Goal: Task Accomplishment & Management: Complete application form

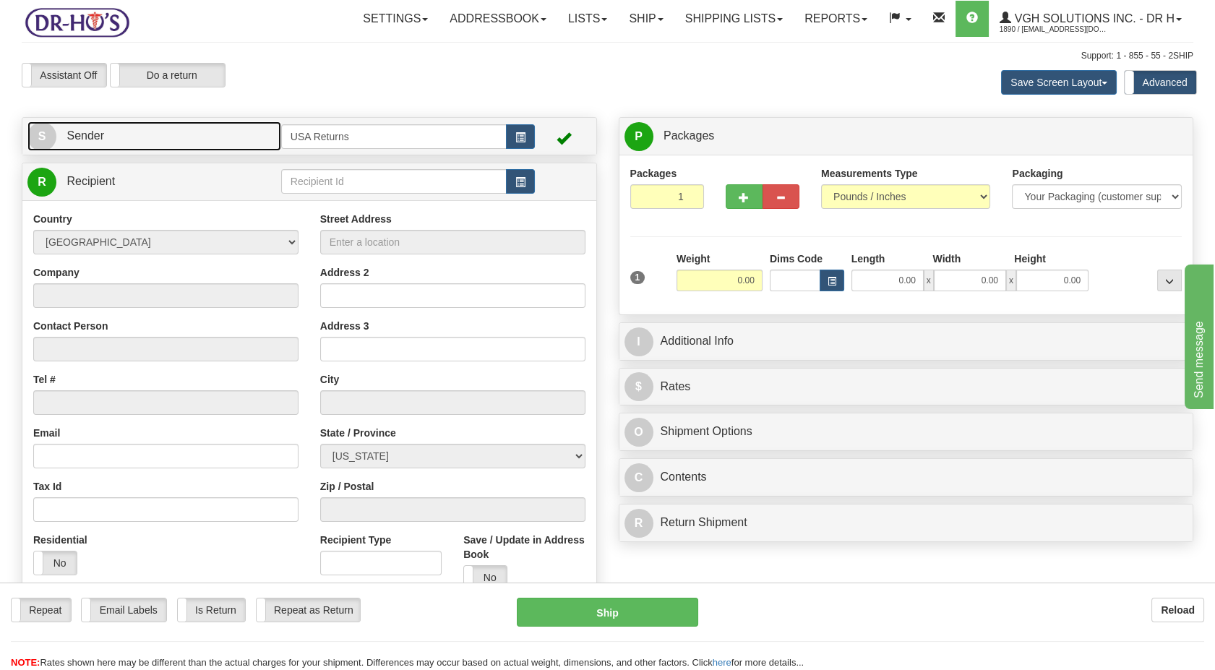
click at [122, 147] on link "S Sender" at bounding box center [154, 136] width 254 height 30
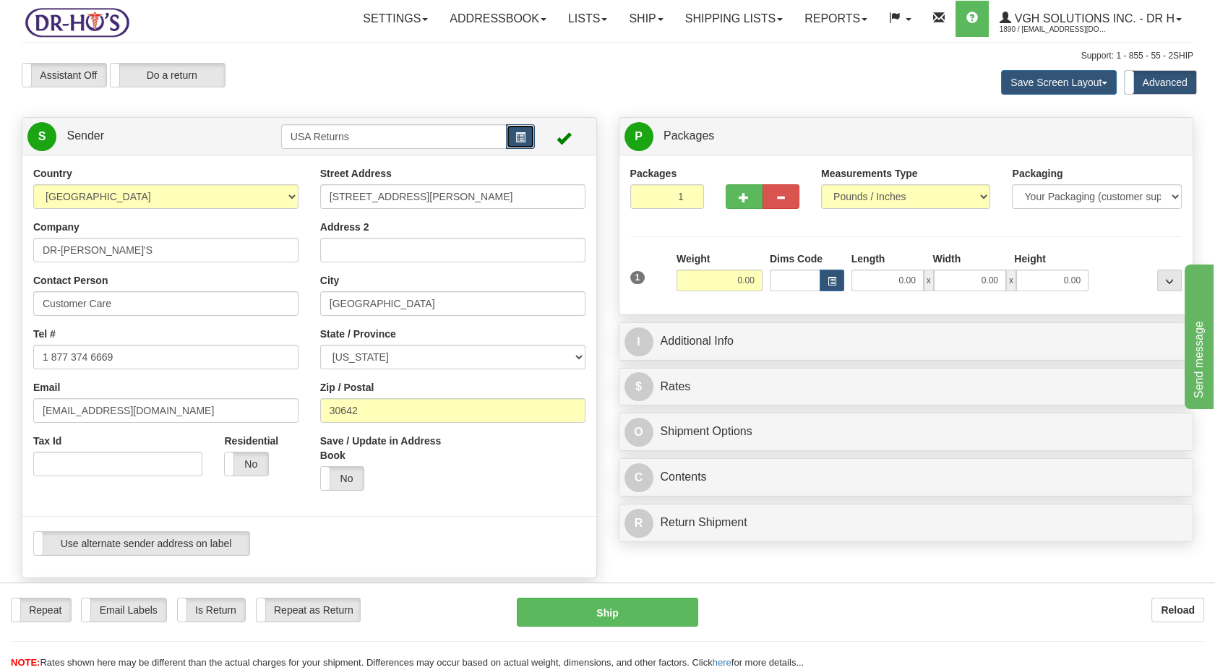
click at [533, 125] on button "button" at bounding box center [520, 136] width 29 height 25
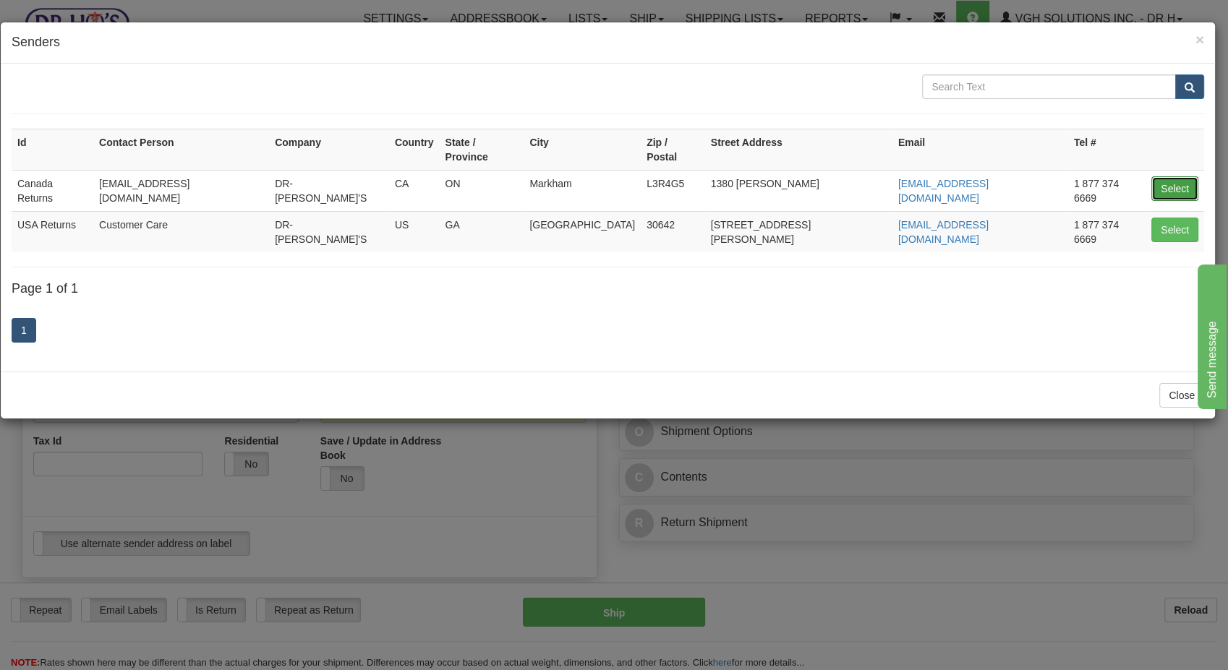
click at [1093, 184] on button "Select" at bounding box center [1174, 188] width 47 height 25
type input "Canada Returns"
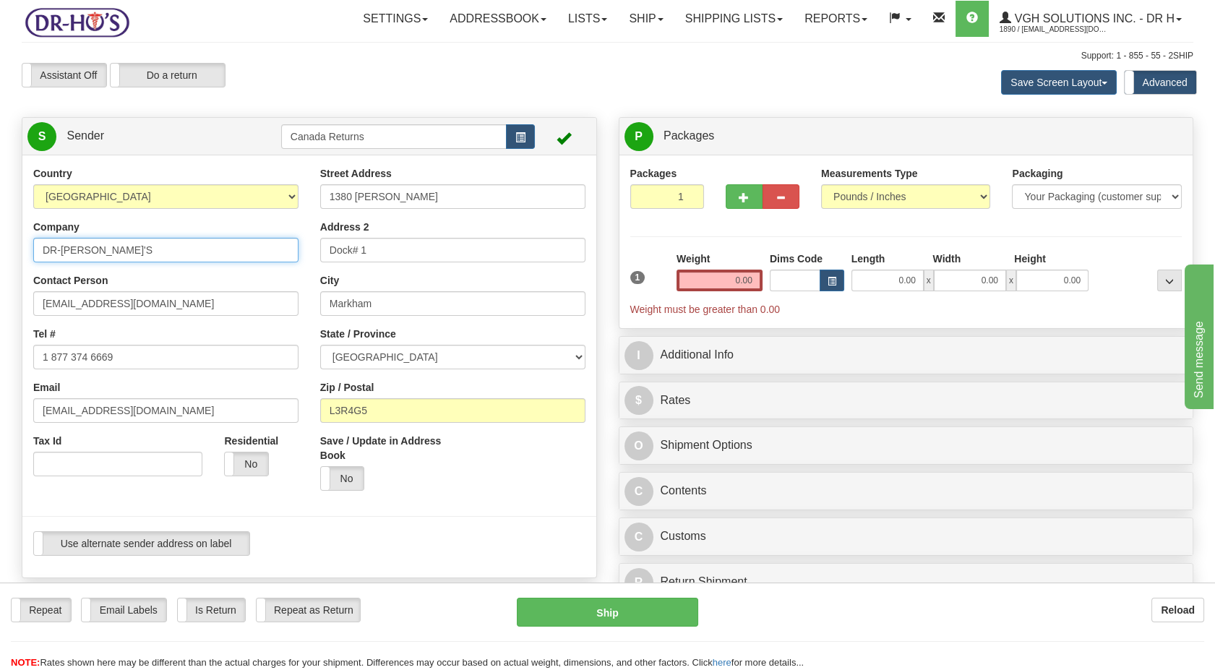
drag, startPoint x: 121, startPoint y: 254, endPoint x: 3, endPoint y: 273, distance: 119.3
click at [0, 270] on html "Training Course Close Toggle navigation Settings Shipping Preferences New Sende…" at bounding box center [607, 335] width 1215 height 670
paste input "[PERSON_NAME]"
type input "[PERSON_NAME]"
click at [0, 307] on html "Training Course Close Toggle navigation Settings Shipping Preferences New Sende…" at bounding box center [607, 335] width 1215 height 670
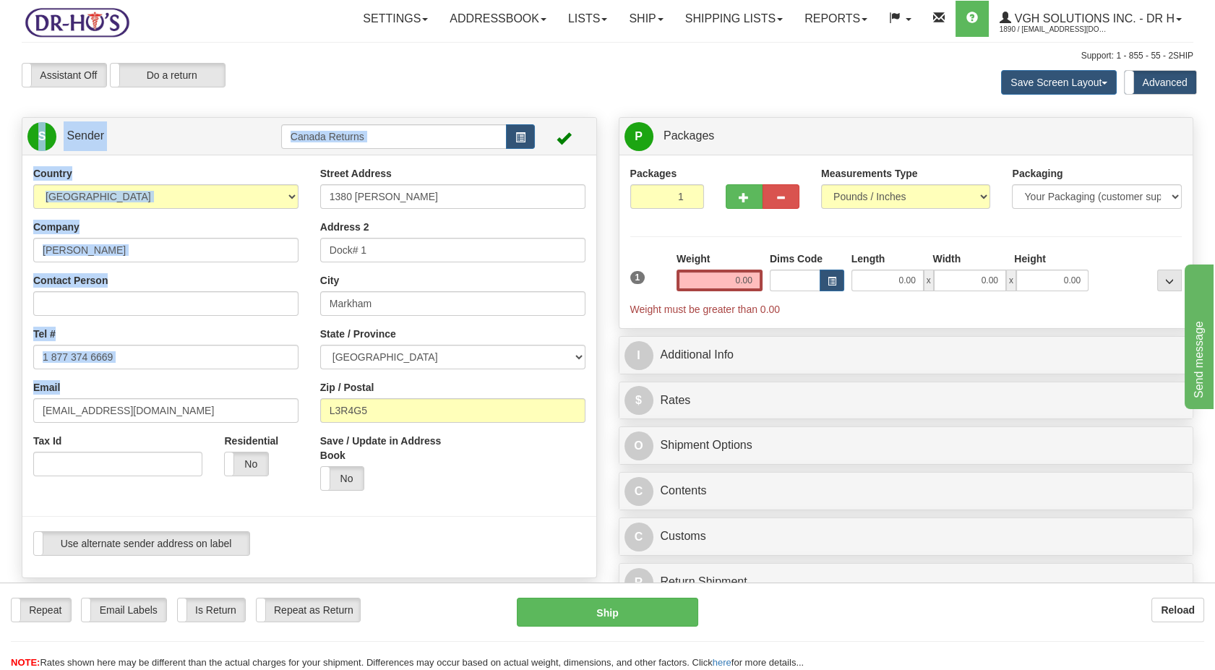
drag, startPoint x: 1, startPoint y: 369, endPoint x: 19, endPoint y: 376, distance: 19.5
click at [0, 372] on html "Training Course Close Toggle navigation Settings Shipping Preferences New Sende…" at bounding box center [607, 335] width 1215 height 670
drag, startPoint x: 206, startPoint y: 366, endPoint x: 191, endPoint y: 363, distance: 15.5
click at [205, 366] on input "1 877 374 6669" at bounding box center [165, 357] width 265 height 25
click at [139, 359] on input "1 877 374 6669" at bounding box center [165, 357] width 265 height 25
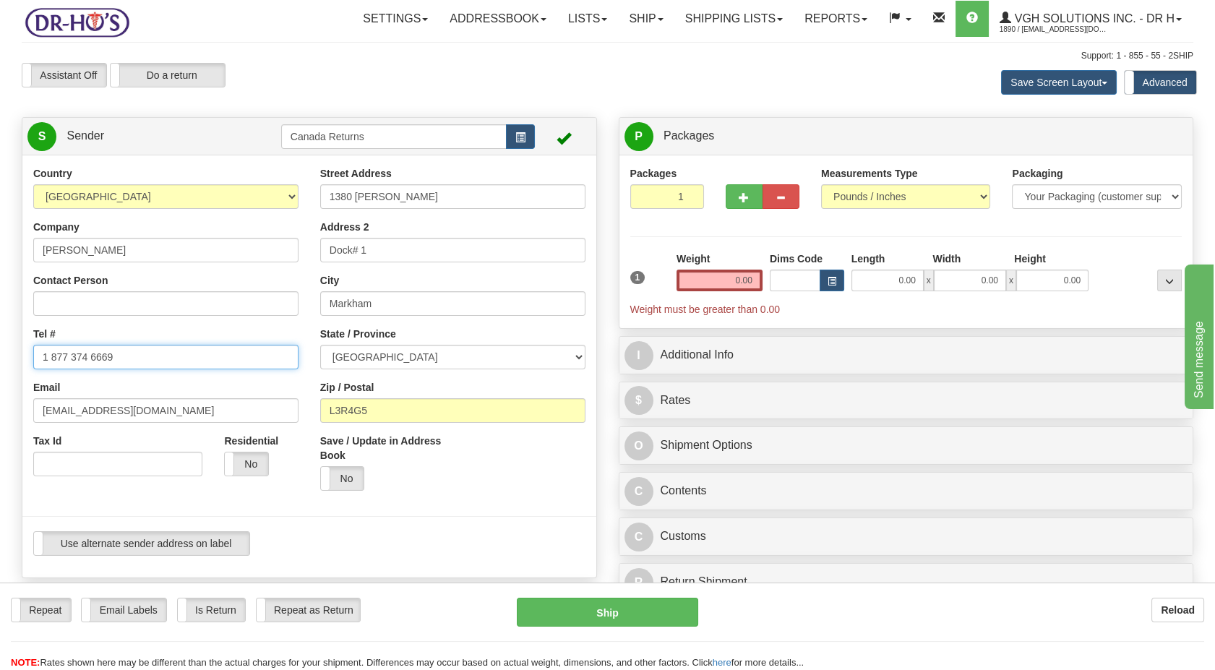
click at [139, 359] on input "1 877 374 6669" at bounding box center [165, 357] width 265 height 25
type input "1 877 374"
drag, startPoint x: 107, startPoint y: 353, endPoint x: -4, endPoint y: 358, distance: 110.7
click at [0, 358] on html "Training Course Close Toggle navigation Settings Shipping Preferences New Sende…" at bounding box center [607, 335] width 1215 height 670
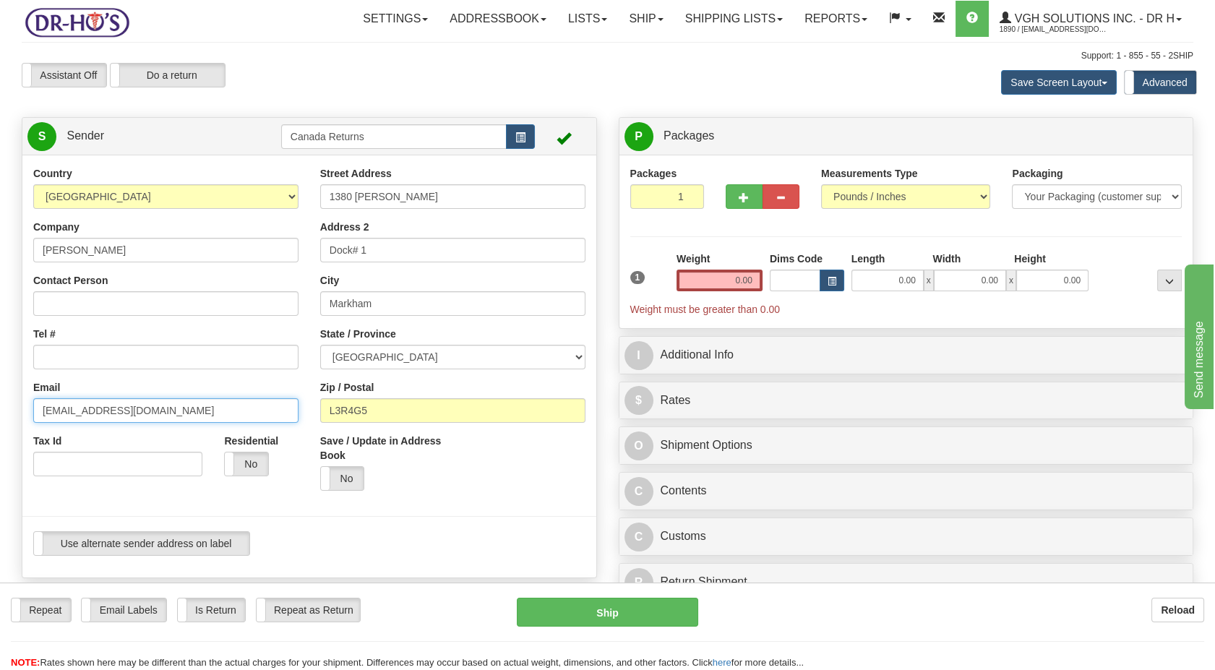
drag, startPoint x: 171, startPoint y: 411, endPoint x: 0, endPoint y: 425, distance: 171.2
click at [0, 426] on html "Training Course Close Toggle navigation Settings Shipping Preferences New Sende…" at bounding box center [607, 335] width 1215 height 670
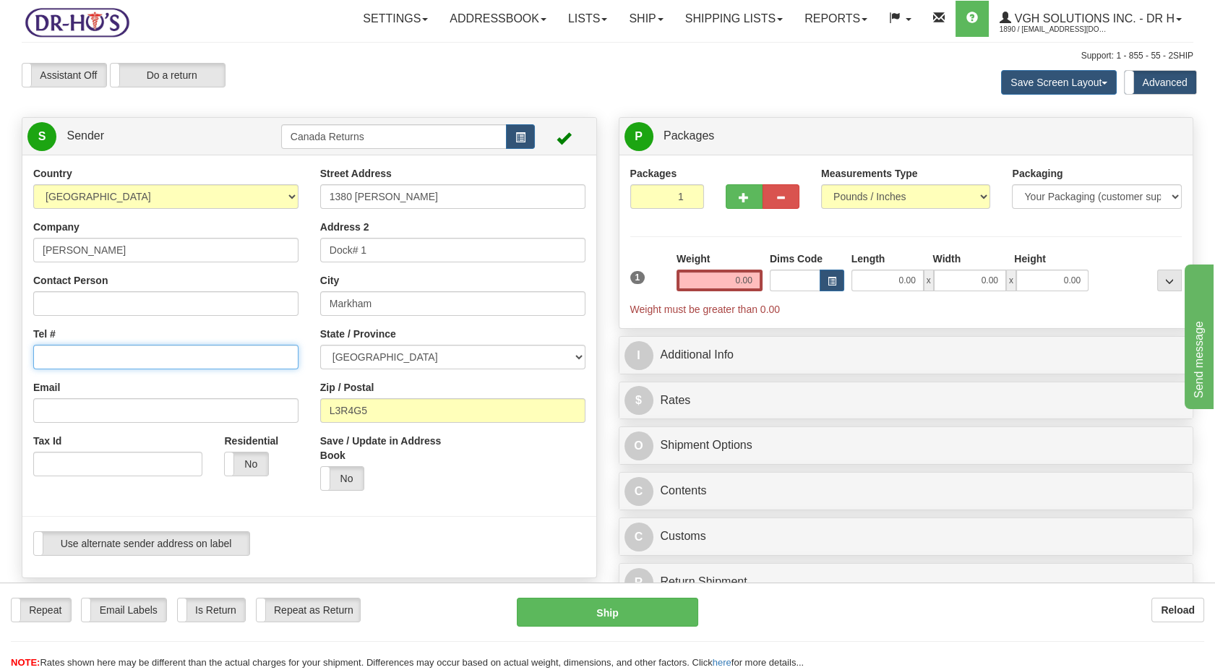
click at [78, 359] on input "Tel #" at bounding box center [165, 357] width 265 height 25
paste input "7808190314"
type input "7808190314"
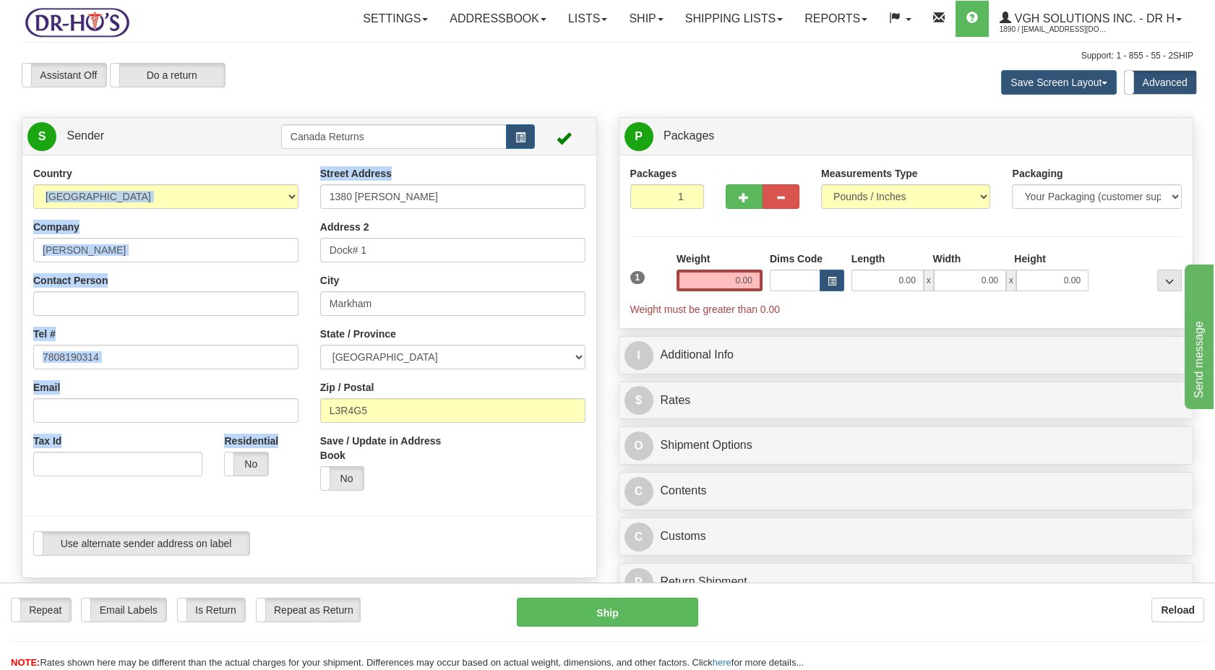
drag, startPoint x: 291, startPoint y: 204, endPoint x: 238, endPoint y: 205, distance: 53.5
click at [238, 205] on div "Country [GEOGRAPHIC_DATA] [GEOGRAPHIC_DATA] [GEOGRAPHIC_DATA] [GEOGRAPHIC_DATA]…" at bounding box center [309, 366] width 574 height 401
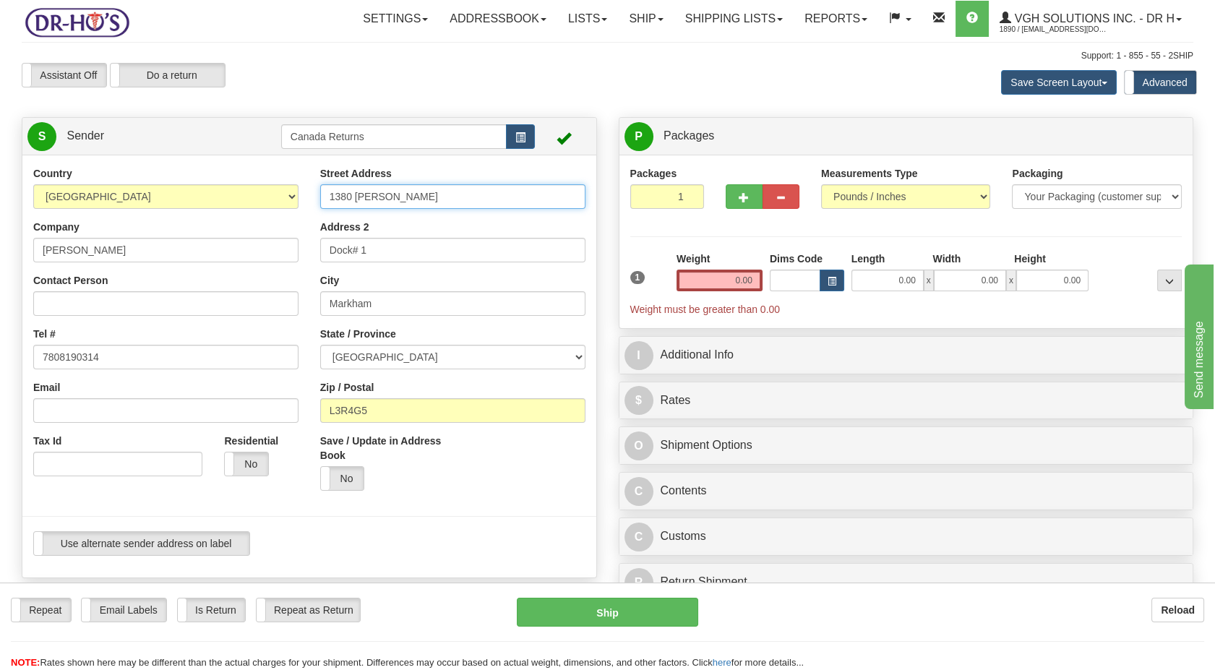
click at [439, 198] on input "1380 [PERSON_NAME]" at bounding box center [452, 196] width 265 height 25
drag, startPoint x: 206, startPoint y: 215, endPoint x: 198, endPoint y: 216, distance: 8.0
click at [198, 216] on div "Country [GEOGRAPHIC_DATA] [GEOGRAPHIC_DATA] [GEOGRAPHIC_DATA] [GEOGRAPHIC_DATA]…" at bounding box center [309, 366] width 574 height 401
paste input "[STREET_ADDRESS]"
type input "[STREET_ADDRESS]"
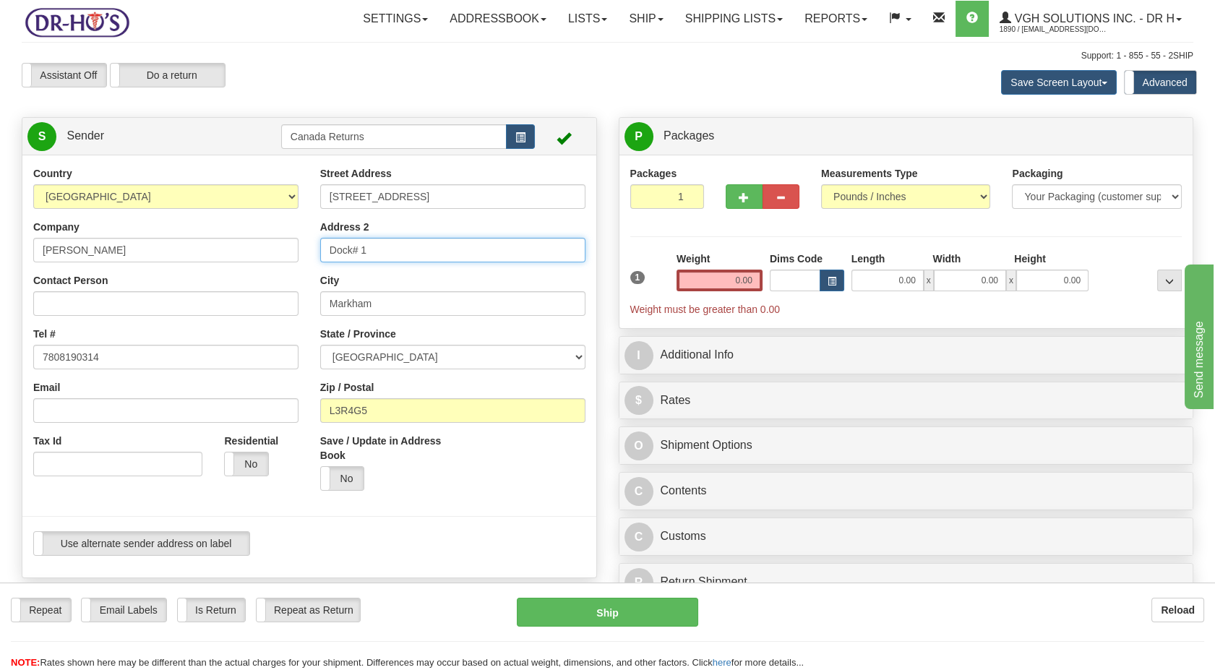
drag, startPoint x: 368, startPoint y: 254, endPoint x: 275, endPoint y: 259, distance: 92.7
click at [239, 252] on div "Country [GEOGRAPHIC_DATA] [GEOGRAPHIC_DATA] [GEOGRAPHIC_DATA] [GEOGRAPHIC_DATA]…" at bounding box center [309, 366] width 574 height 401
drag, startPoint x: 376, startPoint y: 307, endPoint x: 202, endPoint y: 315, distance: 174.4
click at [196, 314] on div "Country [GEOGRAPHIC_DATA] [GEOGRAPHIC_DATA] [GEOGRAPHIC_DATA] [GEOGRAPHIC_DATA]…" at bounding box center [309, 366] width 574 height 401
paste input "[GEOGRAPHIC_DATA]"
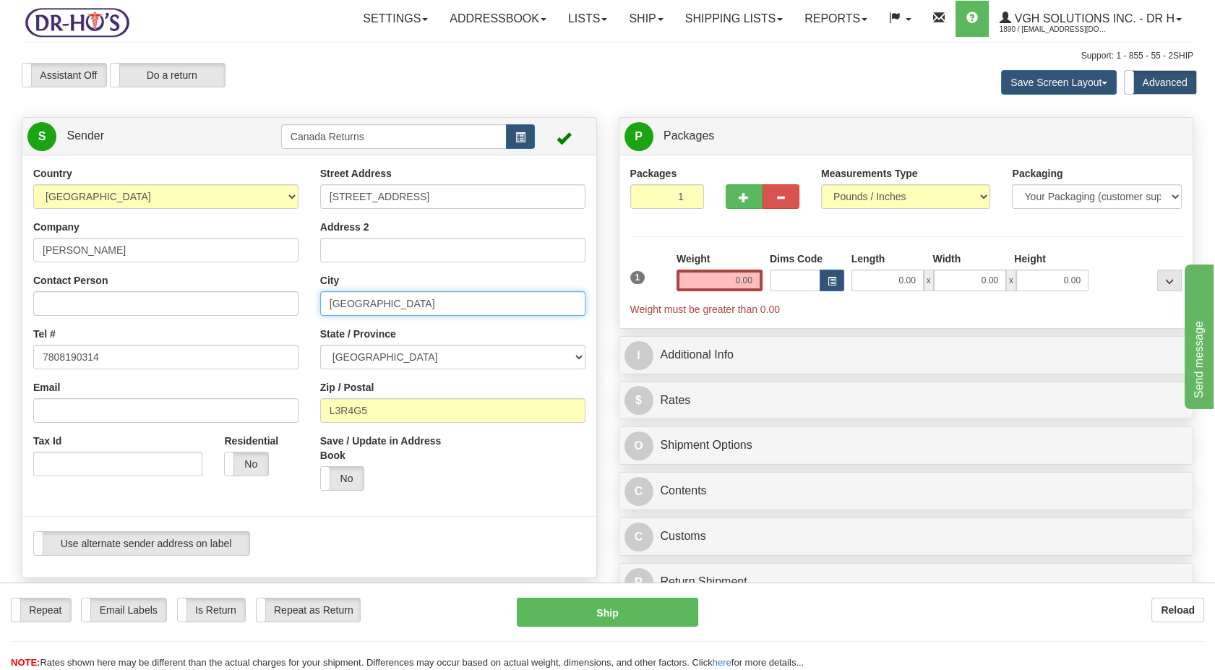
type input "[GEOGRAPHIC_DATA]"
click at [359, 354] on select "[GEOGRAPHIC_DATA] [GEOGRAPHIC_DATA] [GEOGRAPHIC_DATA] [GEOGRAPHIC_DATA] [GEOGRA…" at bounding box center [452, 357] width 265 height 25
select select "AB"
click at [320, 345] on select "[GEOGRAPHIC_DATA] [GEOGRAPHIC_DATA] [GEOGRAPHIC_DATA] [GEOGRAPHIC_DATA] [GEOGRA…" at bounding box center [452, 357] width 265 height 25
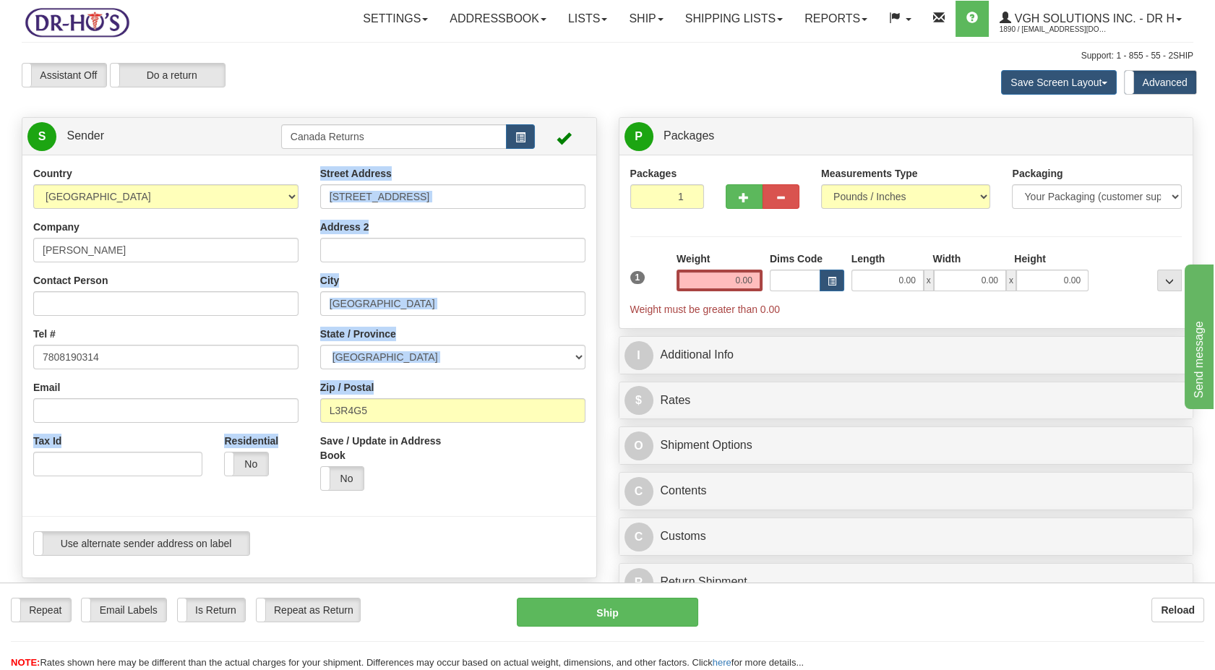
drag, startPoint x: 249, startPoint y: 414, endPoint x: 159, endPoint y: 419, distance: 89.8
click at [166, 418] on div "Country [GEOGRAPHIC_DATA] [GEOGRAPHIC_DATA] [GEOGRAPHIC_DATA] [GEOGRAPHIC_DATA]…" at bounding box center [309, 366] width 574 height 401
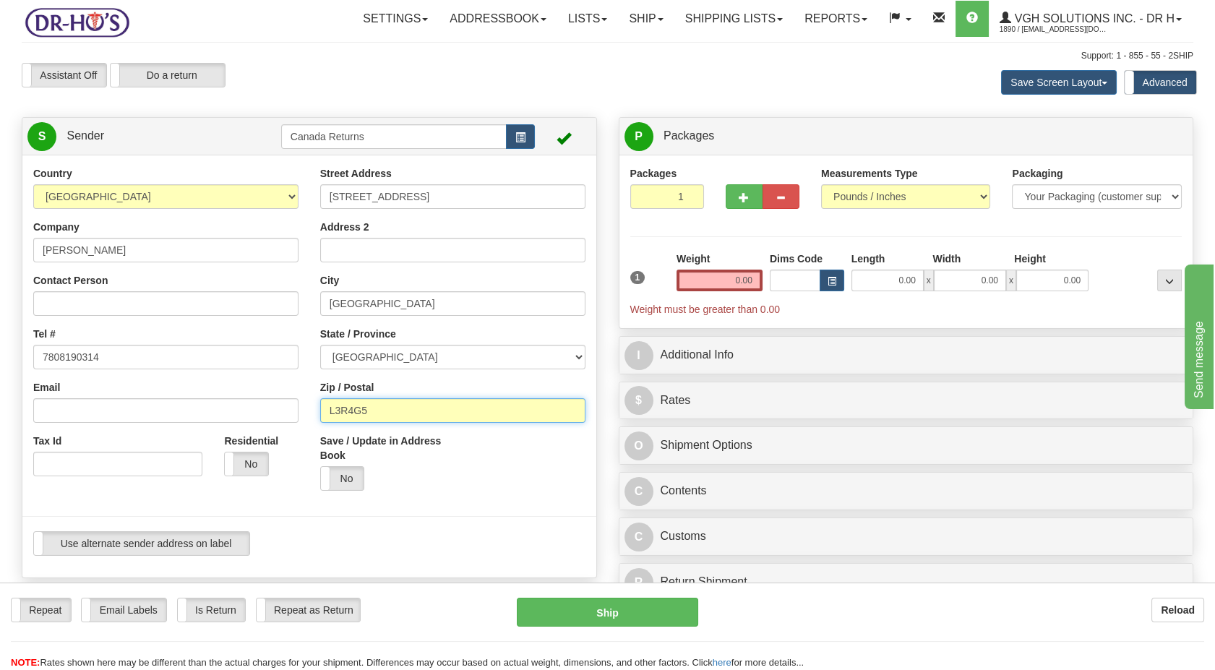
click at [380, 419] on input "L3R4G5" at bounding box center [452, 410] width 265 height 25
drag, startPoint x: 380, startPoint y: 420, endPoint x: 286, endPoint y: 411, distance: 94.5
click at [286, 411] on div "Country [GEOGRAPHIC_DATA] [GEOGRAPHIC_DATA] [GEOGRAPHIC_DATA] [GEOGRAPHIC_DATA]…" at bounding box center [309, 366] width 574 height 401
paste input "T6V0E1"
type input "T6V0E1"
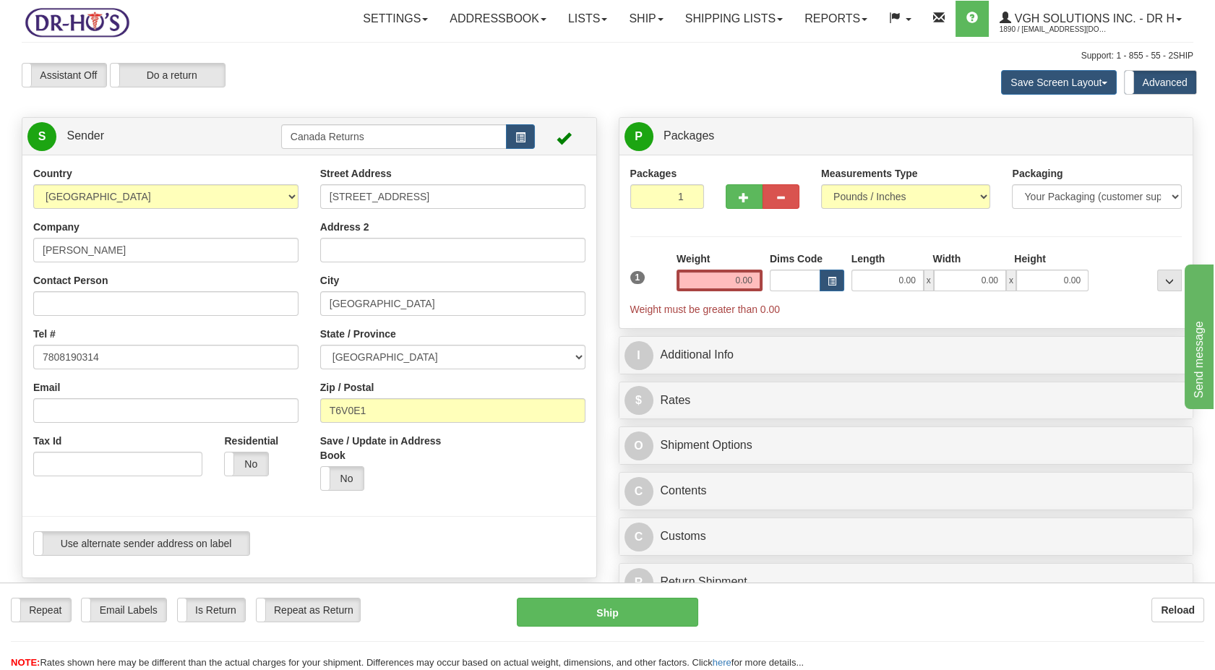
click at [432, 495] on div "Save / Update in Address Book Yes No" at bounding box center [380, 468] width 143 height 68
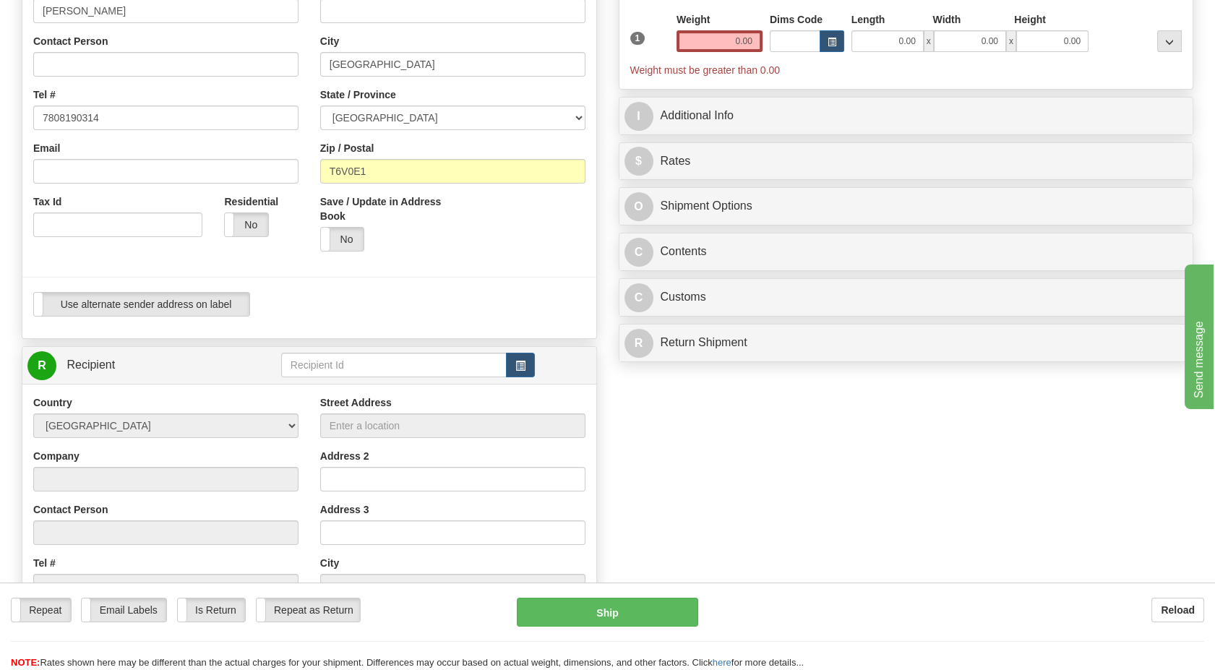
scroll to position [241, 0]
click at [516, 362] on span "button" at bounding box center [521, 364] width 10 height 9
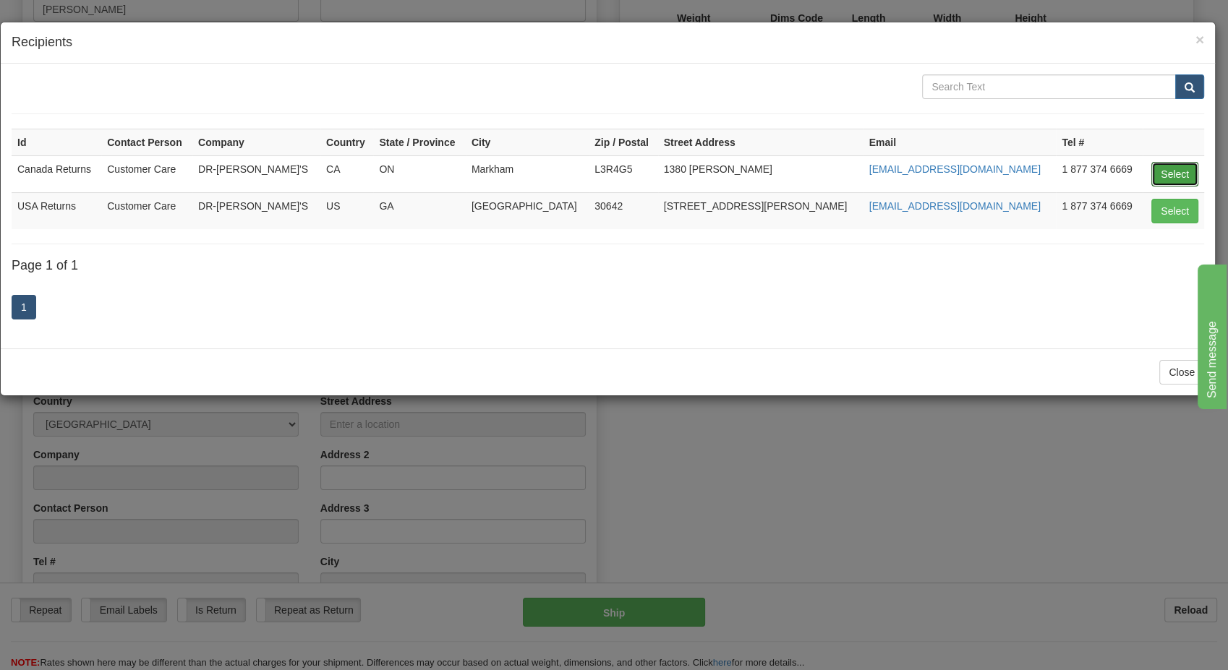
drag, startPoint x: 1163, startPoint y: 171, endPoint x: 709, endPoint y: 257, distance: 462.1
click at [1093, 171] on button "Select" at bounding box center [1174, 174] width 47 height 25
type input "Canada Returns"
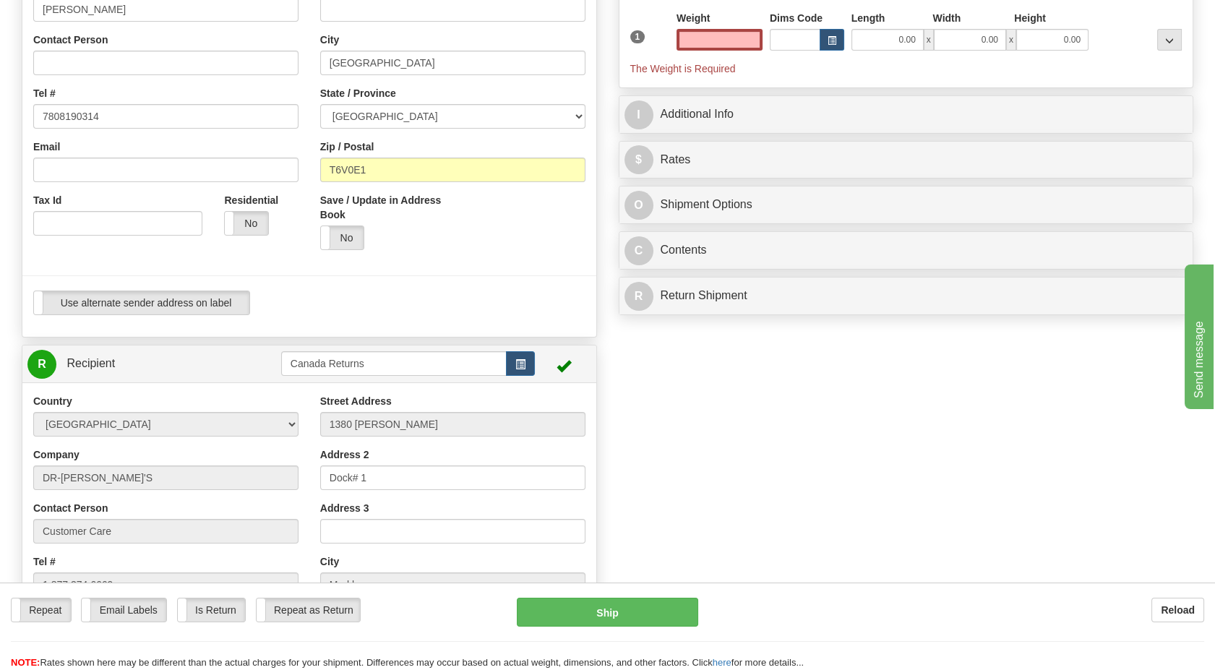
type input "0.00"
click at [450, 325] on div "Use alternate sender address on label Use alternate sender address on label" at bounding box center [309, 308] width 574 height 35
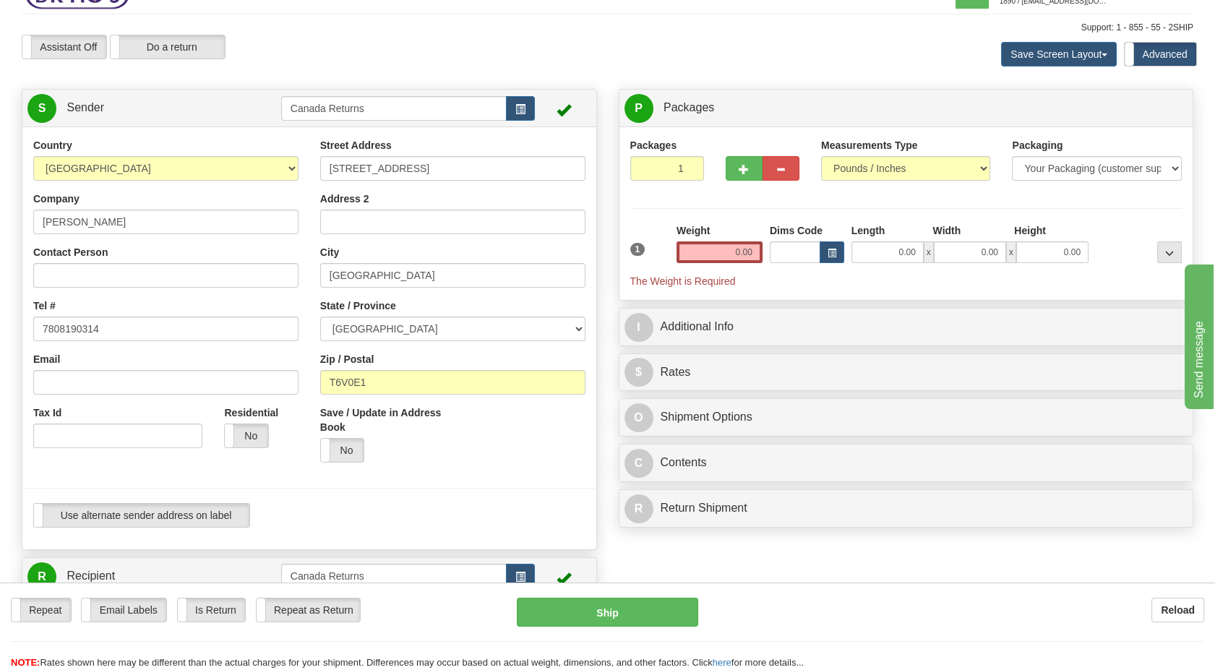
scroll to position [0, 0]
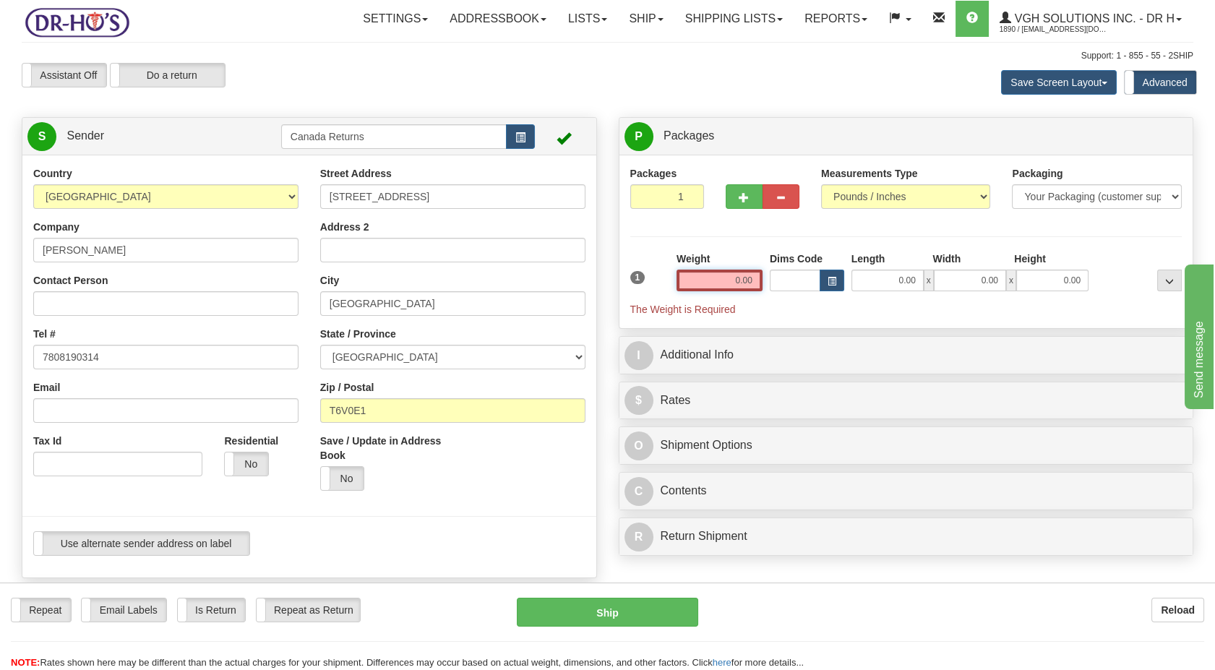
click at [714, 290] on input "0.00" at bounding box center [720, 281] width 86 height 22
type input "1.00"
click at [653, 245] on div "Packages 1 1 Measurements Type" at bounding box center [906, 241] width 552 height 151
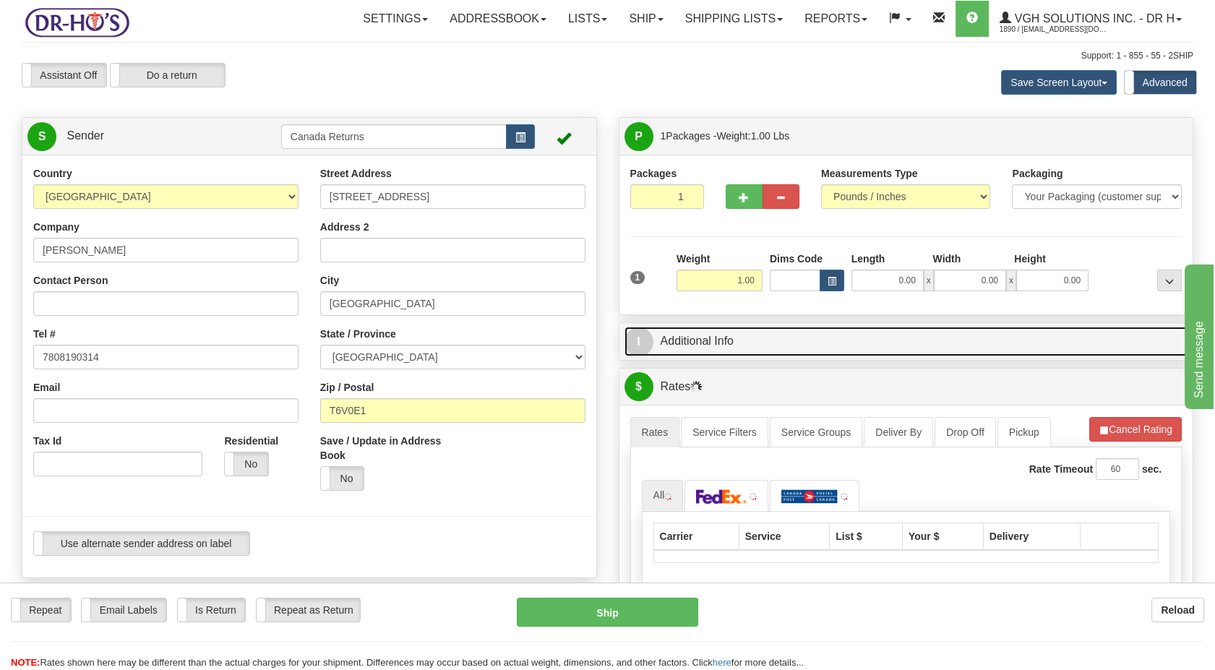
click at [671, 346] on link "I Additional Info" at bounding box center [907, 342] width 564 height 30
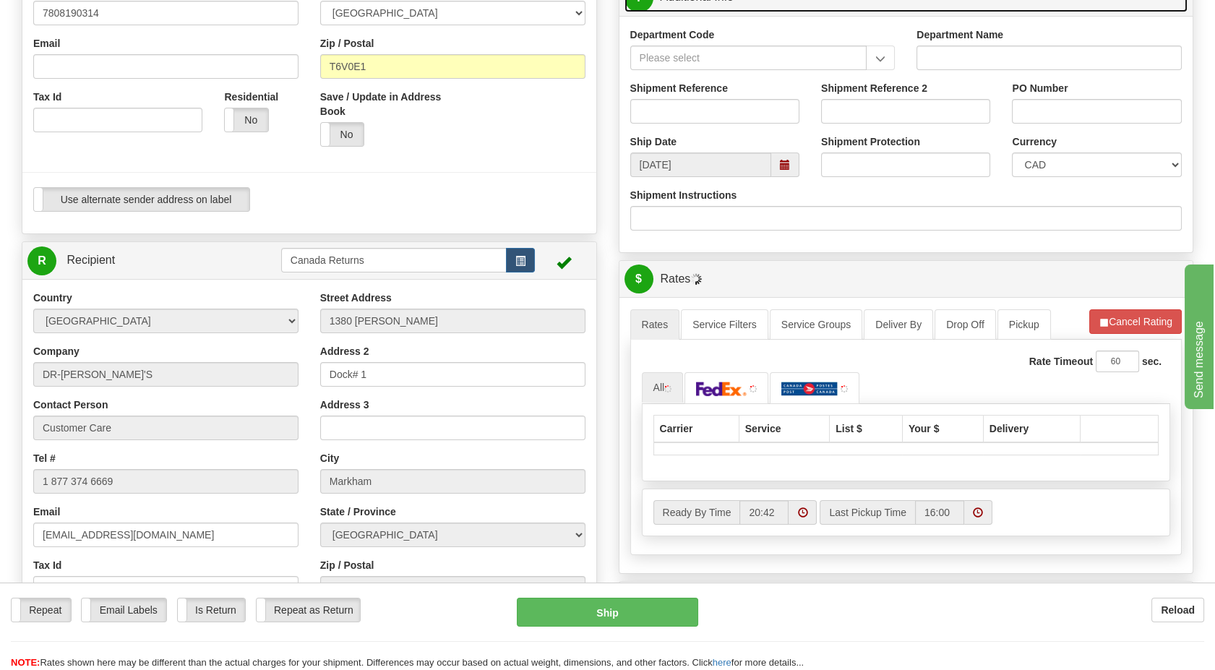
scroll to position [401, 0]
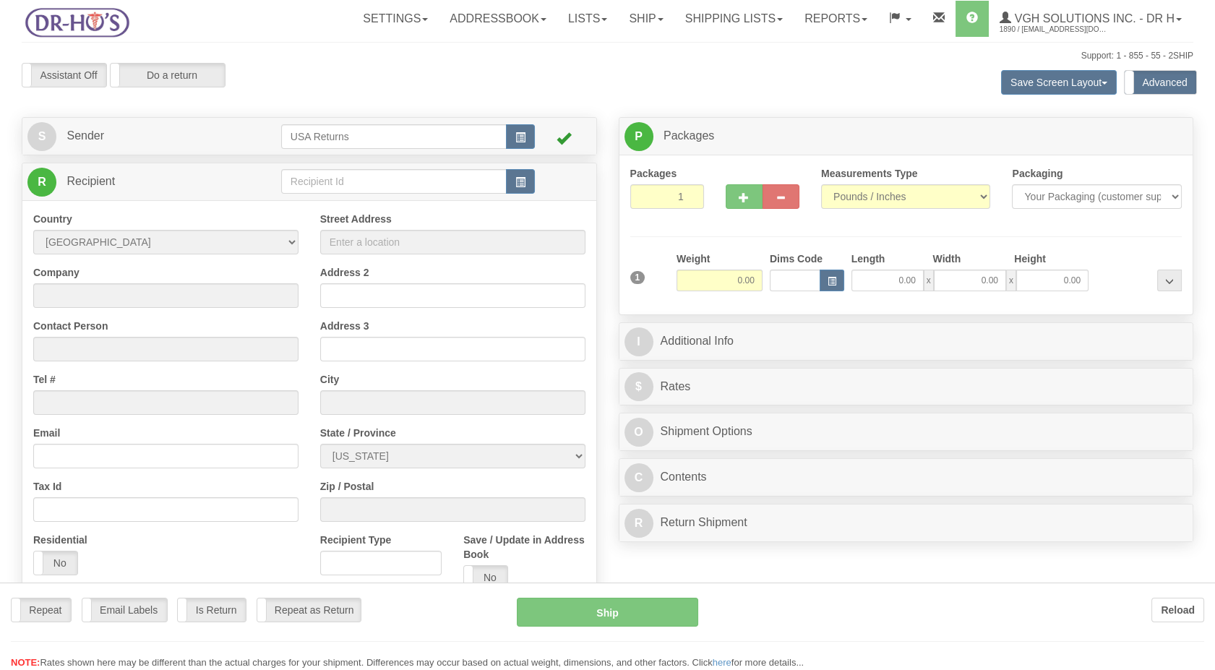
drag, startPoint x: 197, startPoint y: 150, endPoint x: 181, endPoint y: 134, distance: 22.0
click at [197, 150] on div "Toggle navigation Settings Shipping Preferences Fields Preferences New" at bounding box center [607, 392] width 1215 height 784
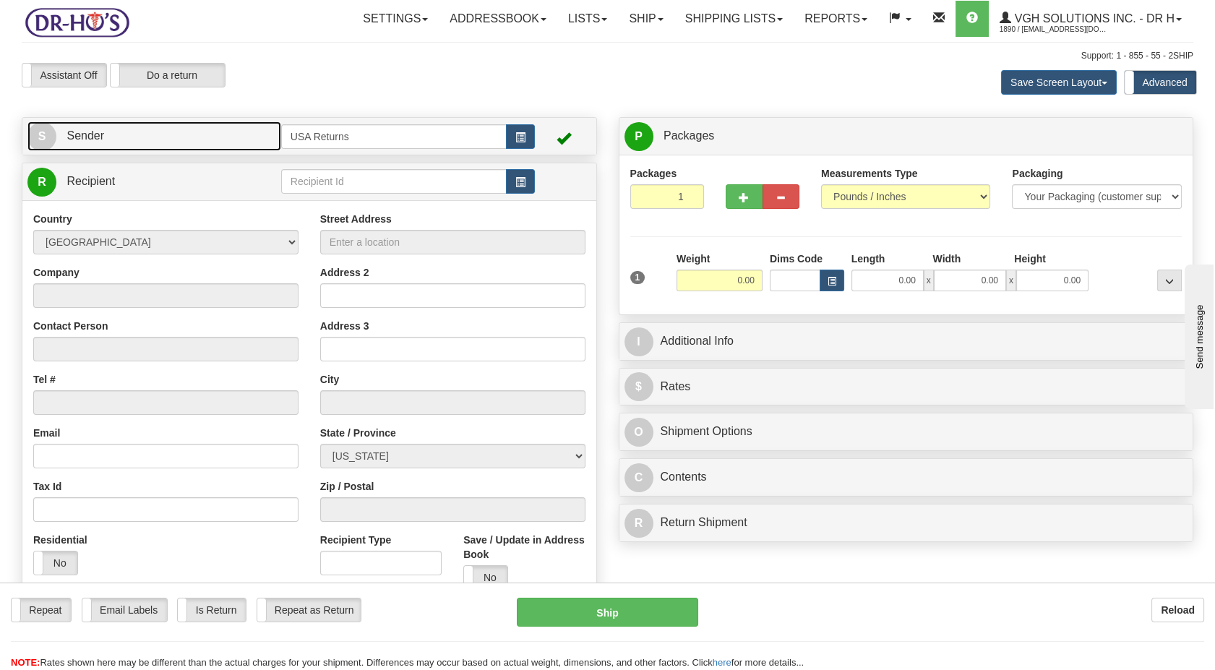
click at [181, 134] on link "S Sender" at bounding box center [154, 136] width 254 height 30
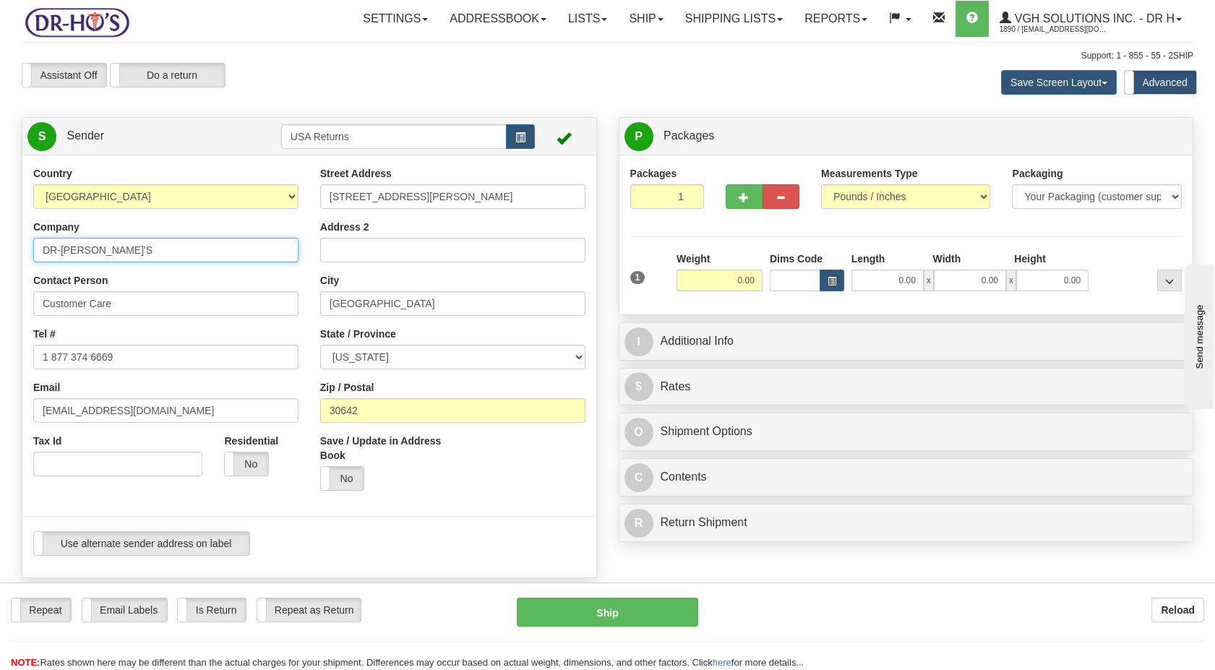
drag, startPoint x: 108, startPoint y: 248, endPoint x: -4, endPoint y: 248, distance: 111.3
click at [0, 248] on html "Training Course Close Toggle navigation Settings Shipping Preferences New Sende…" at bounding box center [607, 335] width 1215 height 670
click at [517, 140] on span "button" at bounding box center [521, 137] width 10 height 9
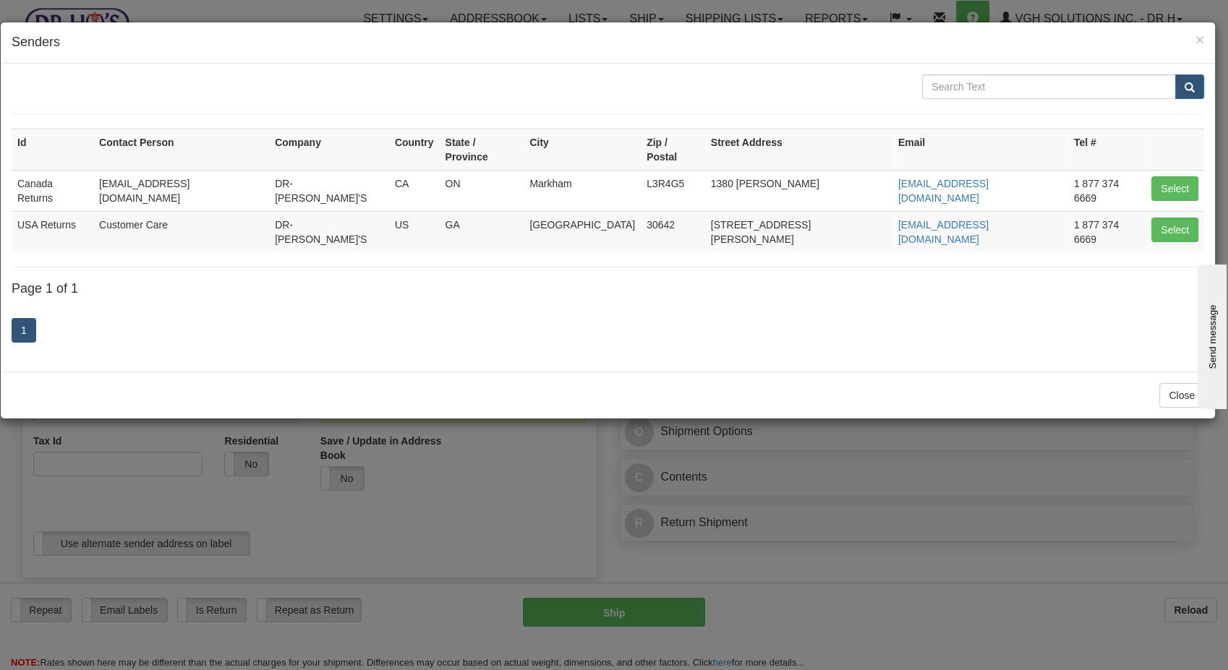
click at [1168, 187] on td "Select" at bounding box center [1174, 190] width 59 height 41
click at [1151, 176] on button "Select" at bounding box center [1174, 188] width 47 height 25
type input "Canada Returns"
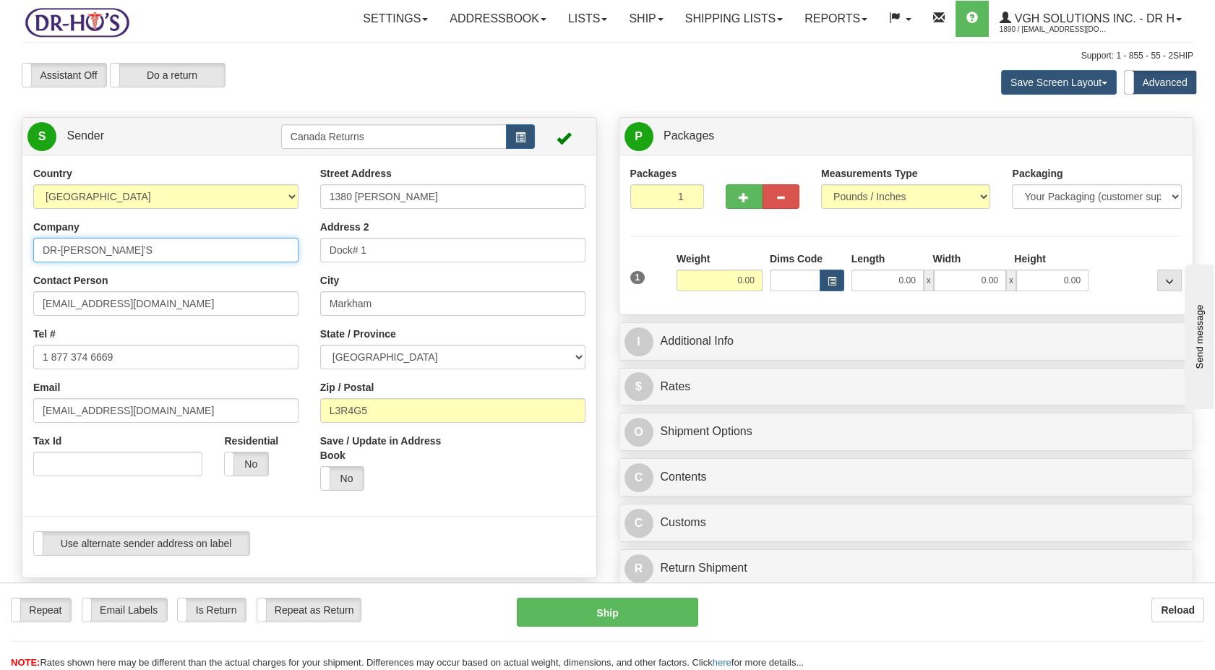
drag, startPoint x: 121, startPoint y: 252, endPoint x: 0, endPoint y: 247, distance: 121.5
click at [0, 247] on html "Training Course Close Toggle navigation Settings Shipping Preferences New Sende…" at bounding box center [607, 335] width 1215 height 670
paste input "[PERSON_NAME]"
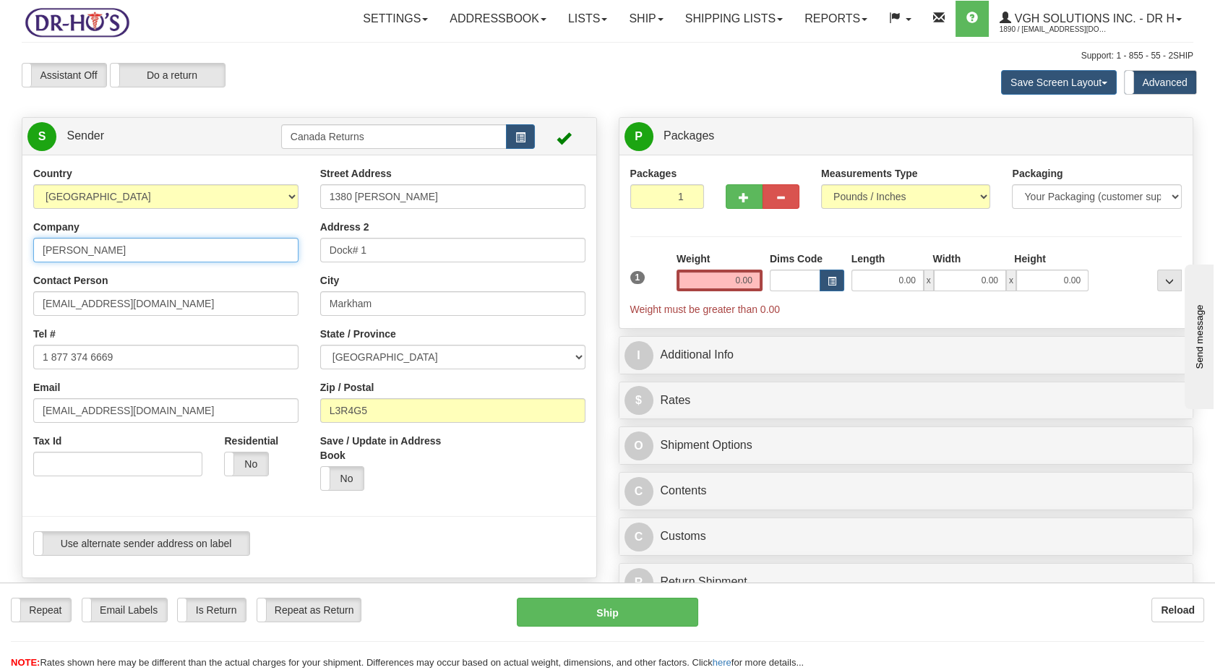
type input "[PERSON_NAME]"
drag, startPoint x: 42, startPoint y: 298, endPoint x: -4, endPoint y: 305, distance: 46.1
click at [0, 305] on html "Training Course Close Toggle navigation Settings Shipping Preferences New Sende…" at bounding box center [607, 335] width 1215 height 670
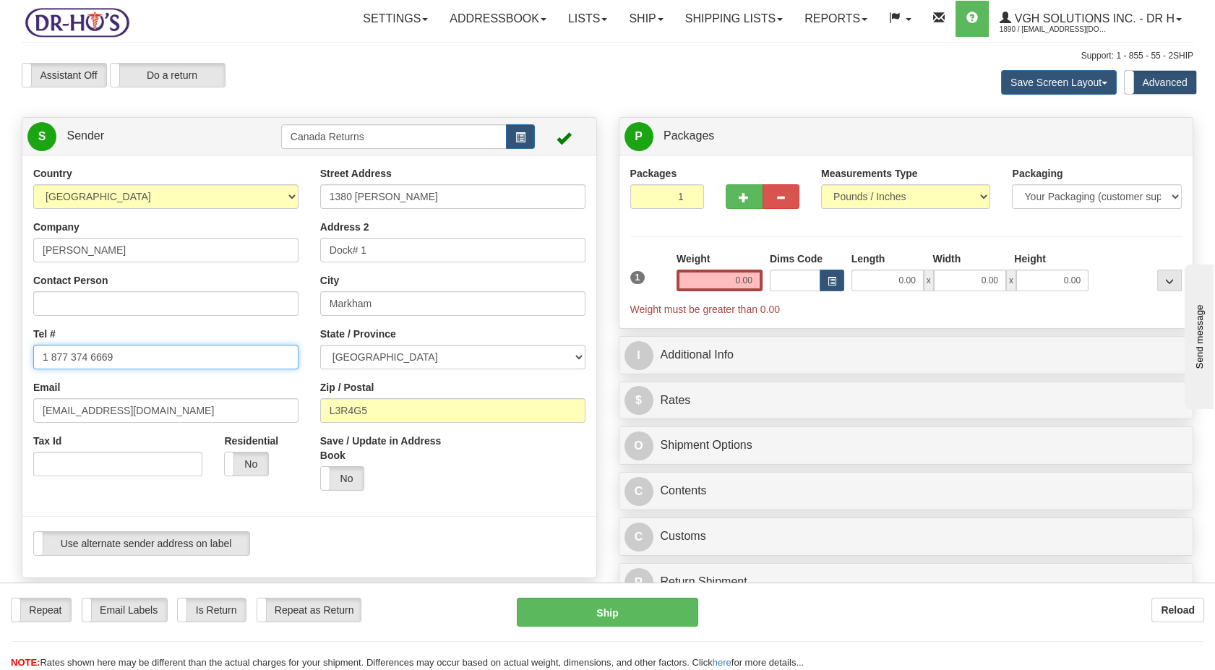
drag, startPoint x: 12, startPoint y: 351, endPoint x: 0, endPoint y: 364, distance: 17.9
click at [0, 359] on html "Training Course Close Toggle navigation Settings Shipping Preferences New Sende…" at bounding box center [607, 335] width 1215 height 670
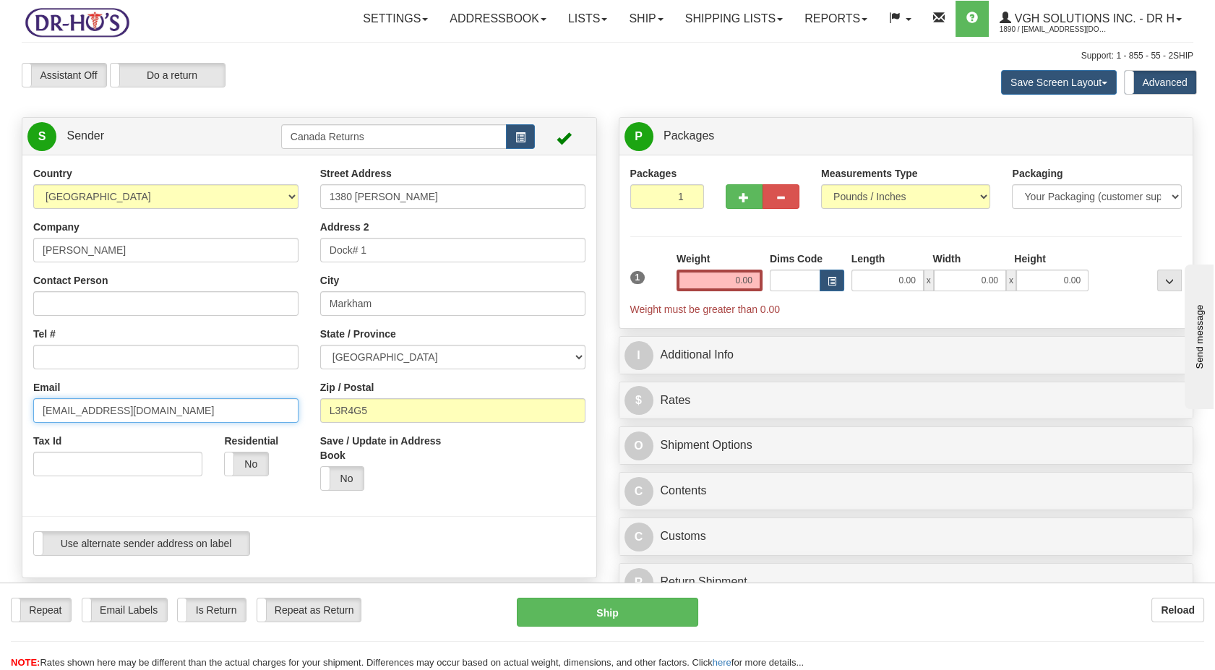
click at [0, 401] on html "Training Course Close Toggle navigation Settings Shipping Preferences New Sende…" at bounding box center [607, 335] width 1215 height 670
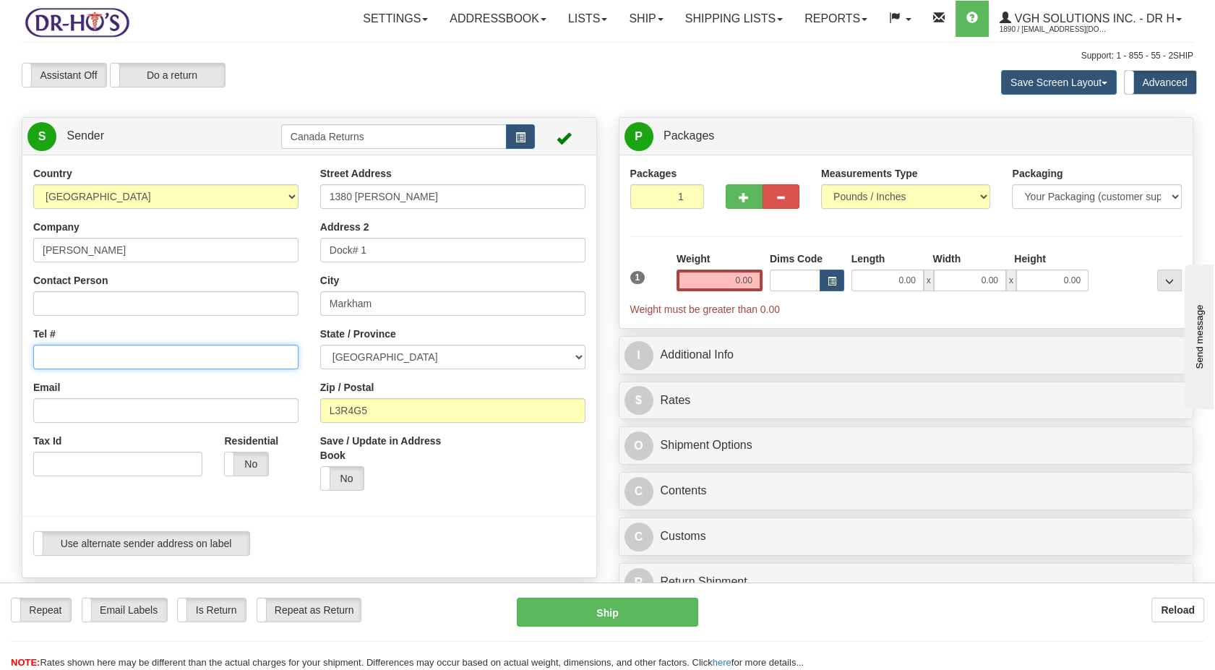
drag, startPoint x: 98, startPoint y: 367, endPoint x: 87, endPoint y: 354, distance: 16.9
click at [97, 364] on input "Tel #" at bounding box center [165, 357] width 265 height 25
click at [87, 354] on input "Tel #" at bounding box center [165, 357] width 265 height 25
paste input "7808190314"
type input "7808190314"
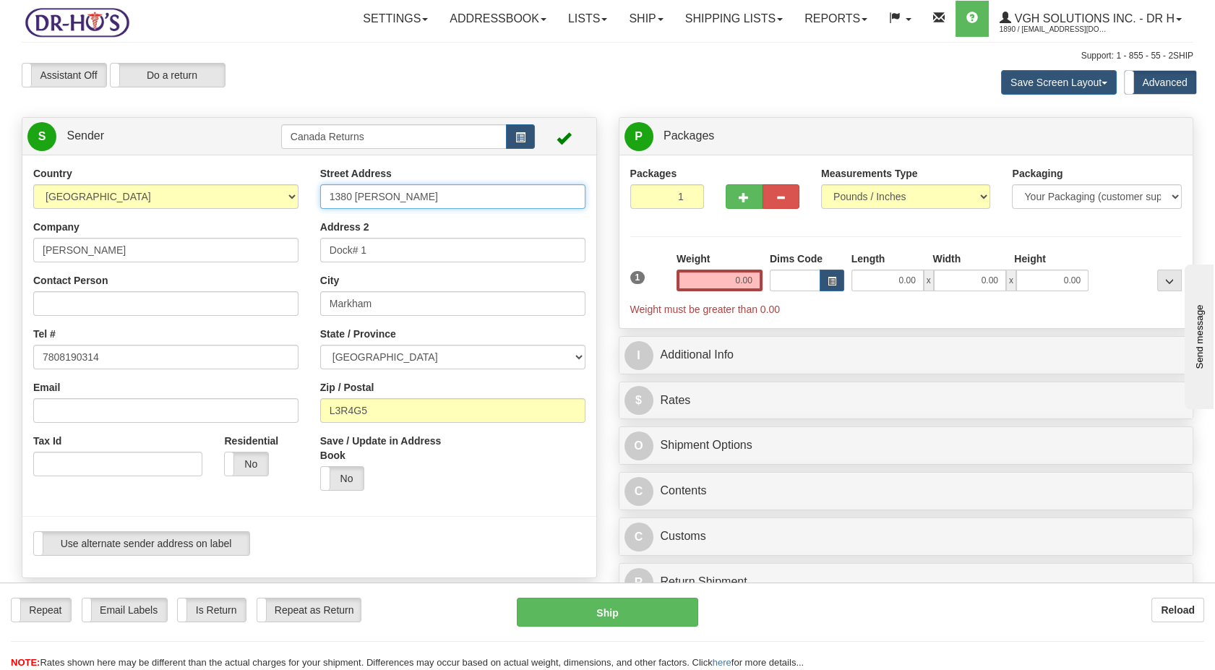
drag, startPoint x: 270, startPoint y: 184, endPoint x: 279, endPoint y: 215, distance: 32.5
click at [156, 184] on div "Country [GEOGRAPHIC_DATA] [GEOGRAPHIC_DATA] [GEOGRAPHIC_DATA] [GEOGRAPHIC_DATA]…" at bounding box center [309, 366] width 574 height 401
paste input "[STREET_ADDRESS]"
type input "[STREET_ADDRESS]"
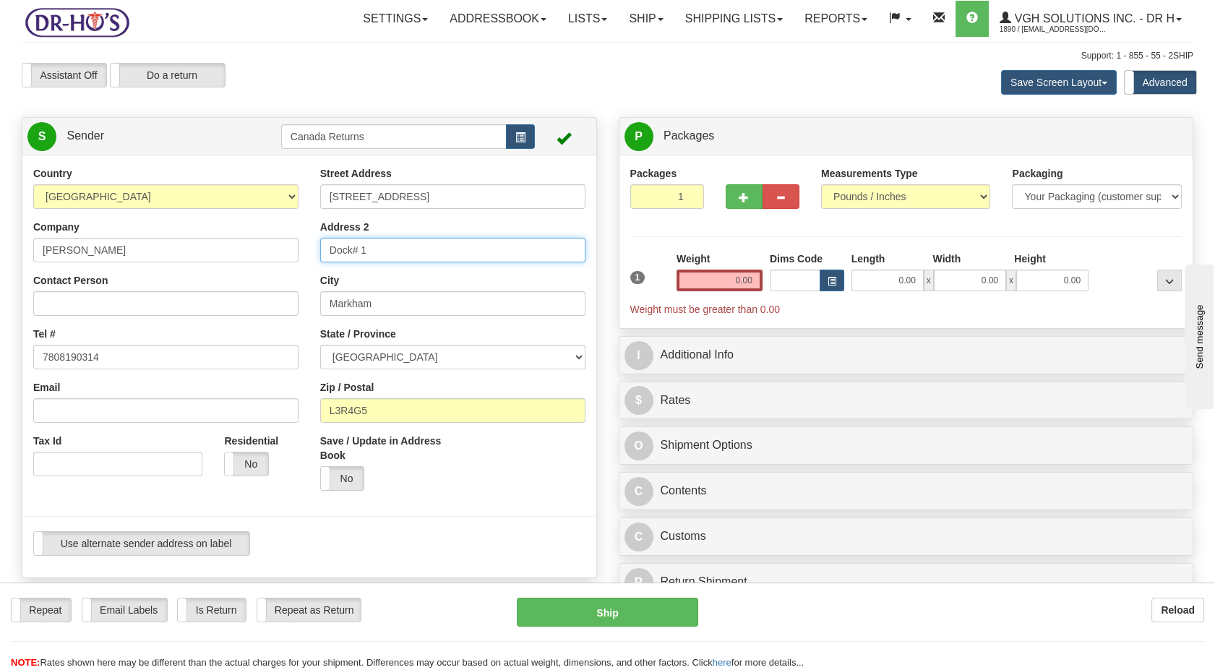
drag, startPoint x: 306, startPoint y: 246, endPoint x: 184, endPoint y: 263, distance: 122.7
click at [182, 246] on div "Country [GEOGRAPHIC_DATA] [GEOGRAPHIC_DATA] [GEOGRAPHIC_DATA] [GEOGRAPHIC_DATA]…" at bounding box center [309, 366] width 574 height 401
drag, startPoint x: 398, startPoint y: 312, endPoint x: 278, endPoint y: 311, distance: 120.7
click at [283, 311] on div "Country [GEOGRAPHIC_DATA] [GEOGRAPHIC_DATA] [GEOGRAPHIC_DATA] [GEOGRAPHIC_DATA]…" at bounding box center [309, 366] width 574 height 401
paste input "[GEOGRAPHIC_DATA]"
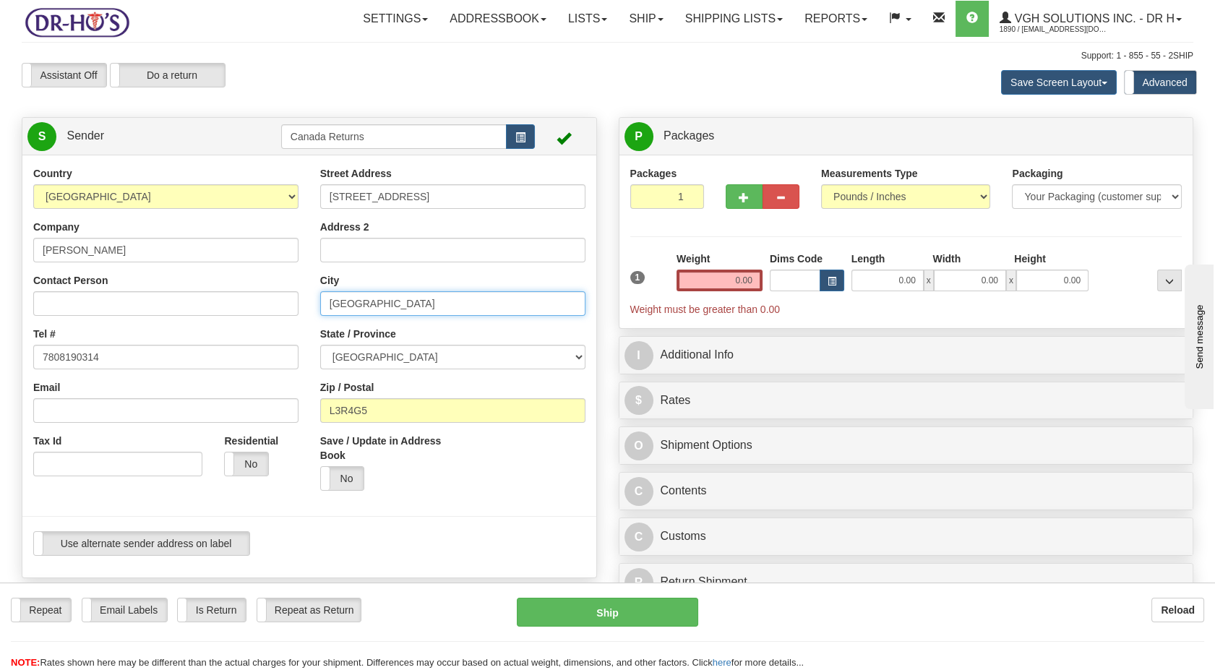
type input "[GEOGRAPHIC_DATA]"
drag, startPoint x: 377, startPoint y: 354, endPoint x: 384, endPoint y: 312, distance: 42.6
click at [377, 354] on select "[GEOGRAPHIC_DATA] [GEOGRAPHIC_DATA] [GEOGRAPHIC_DATA] [GEOGRAPHIC_DATA] [GEOGRA…" at bounding box center [452, 357] width 265 height 25
select select "AB"
click at [320, 345] on select "[GEOGRAPHIC_DATA] [GEOGRAPHIC_DATA] [GEOGRAPHIC_DATA] [GEOGRAPHIC_DATA] [GEOGRA…" at bounding box center [452, 357] width 265 height 25
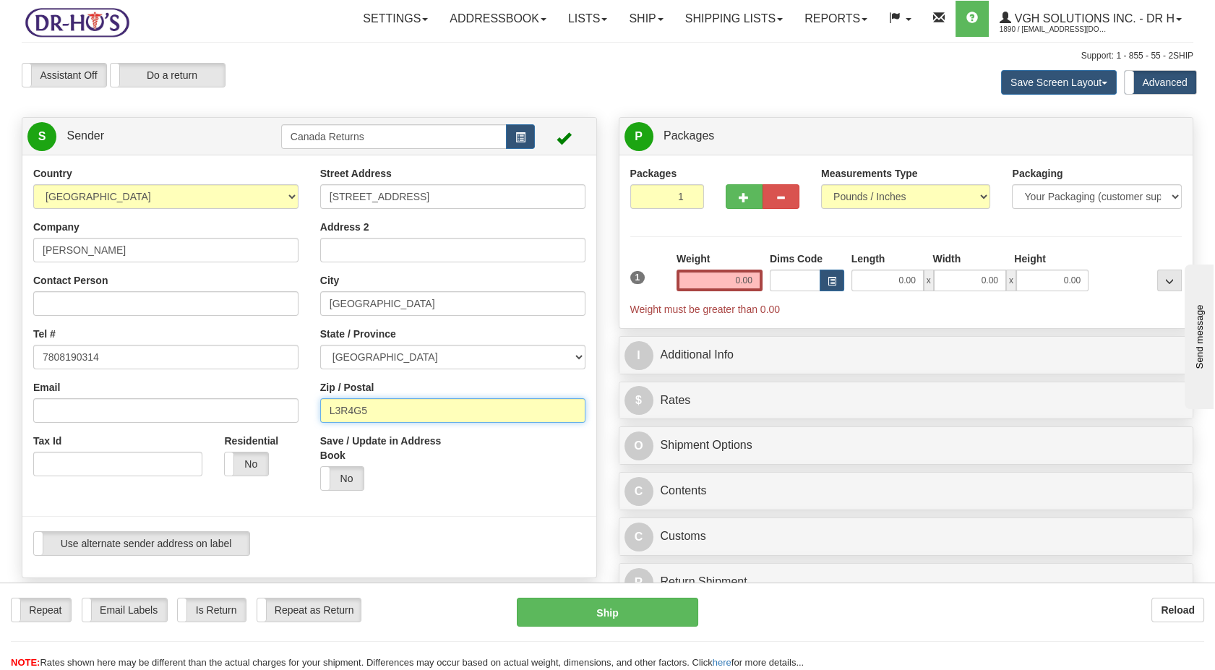
drag, startPoint x: 367, startPoint y: 411, endPoint x: 254, endPoint y: 414, distance: 112.8
click at [254, 414] on div "Country [GEOGRAPHIC_DATA] [GEOGRAPHIC_DATA] [GEOGRAPHIC_DATA] [GEOGRAPHIC_DATA]…" at bounding box center [309, 366] width 574 height 401
paste input "T6V0E1,"
click at [333, 414] on input "T6V0E1" at bounding box center [452, 410] width 265 height 25
type input "T6V0E1"
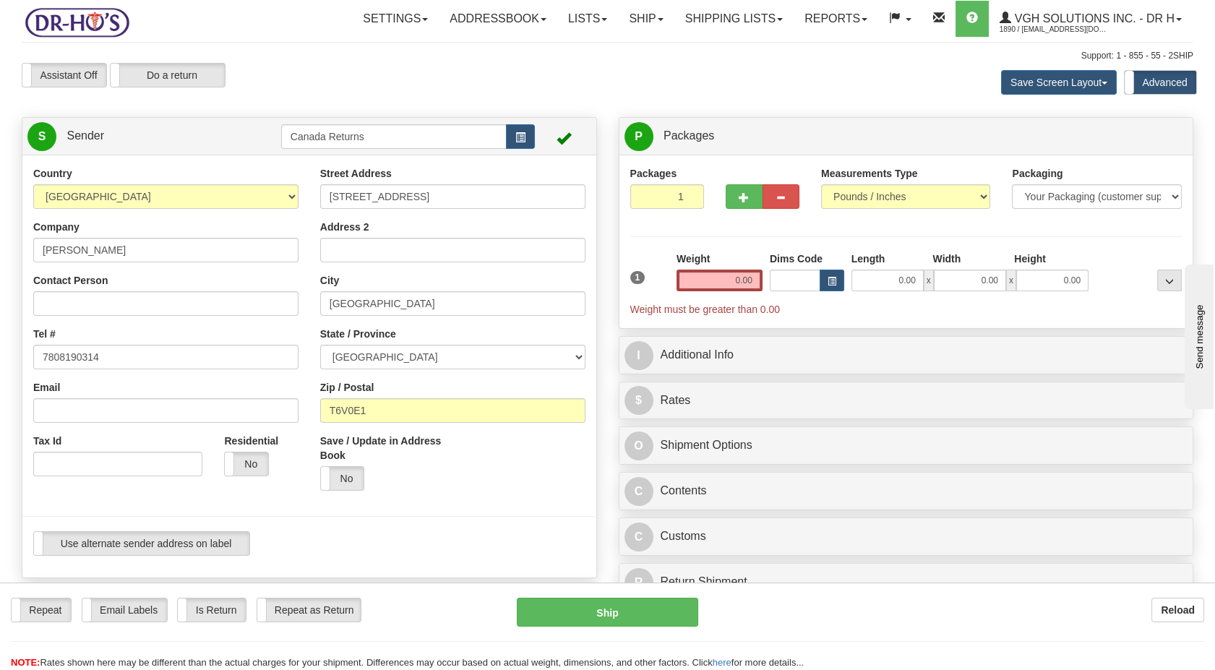
click at [433, 483] on div "Yes No" at bounding box center [380, 478] width 121 height 25
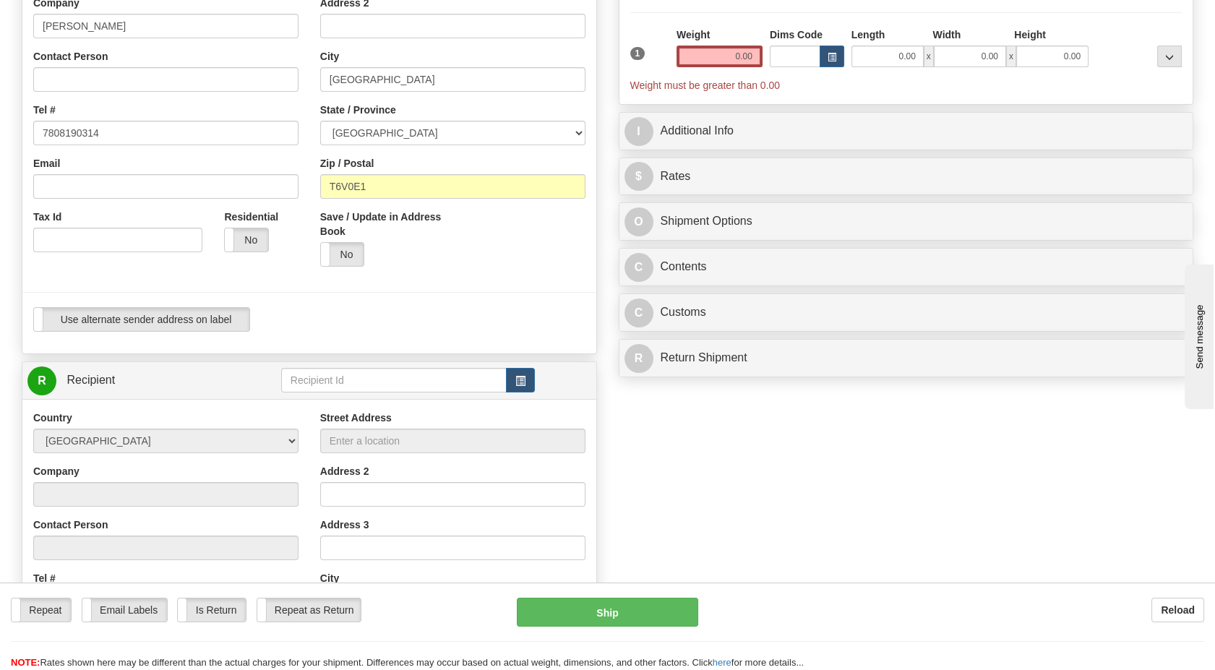
scroll to position [241, 0]
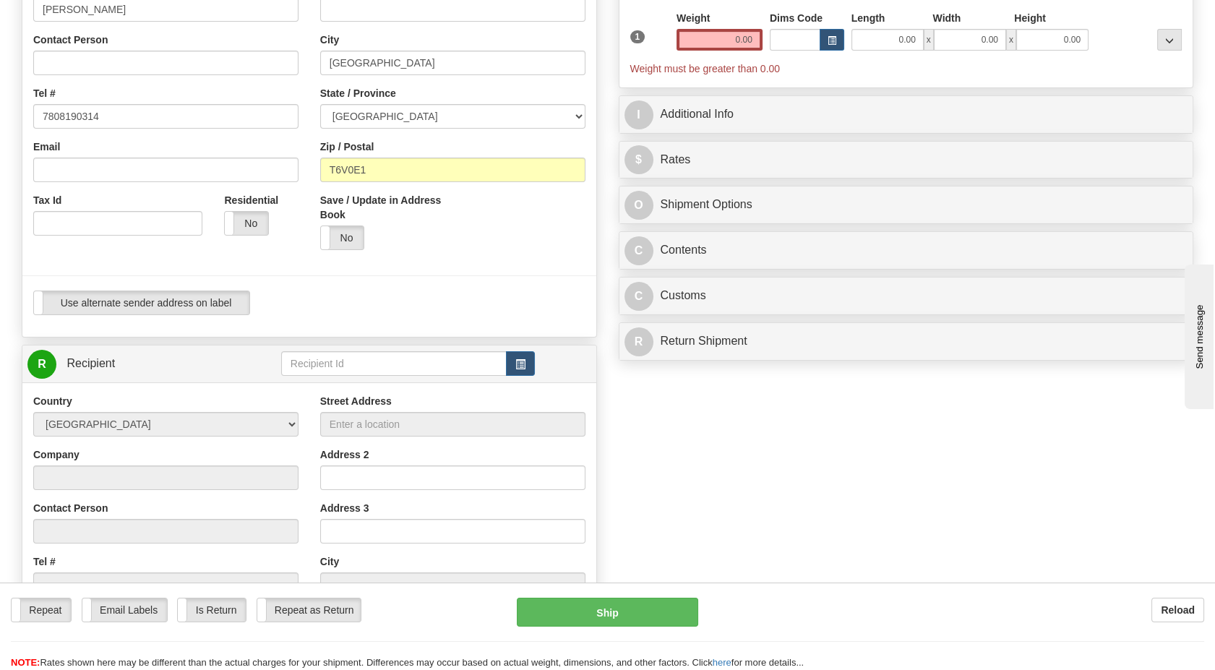
click at [505, 376] on td at bounding box center [408, 364] width 254 height 30
click at [510, 369] on button "button" at bounding box center [520, 363] width 29 height 25
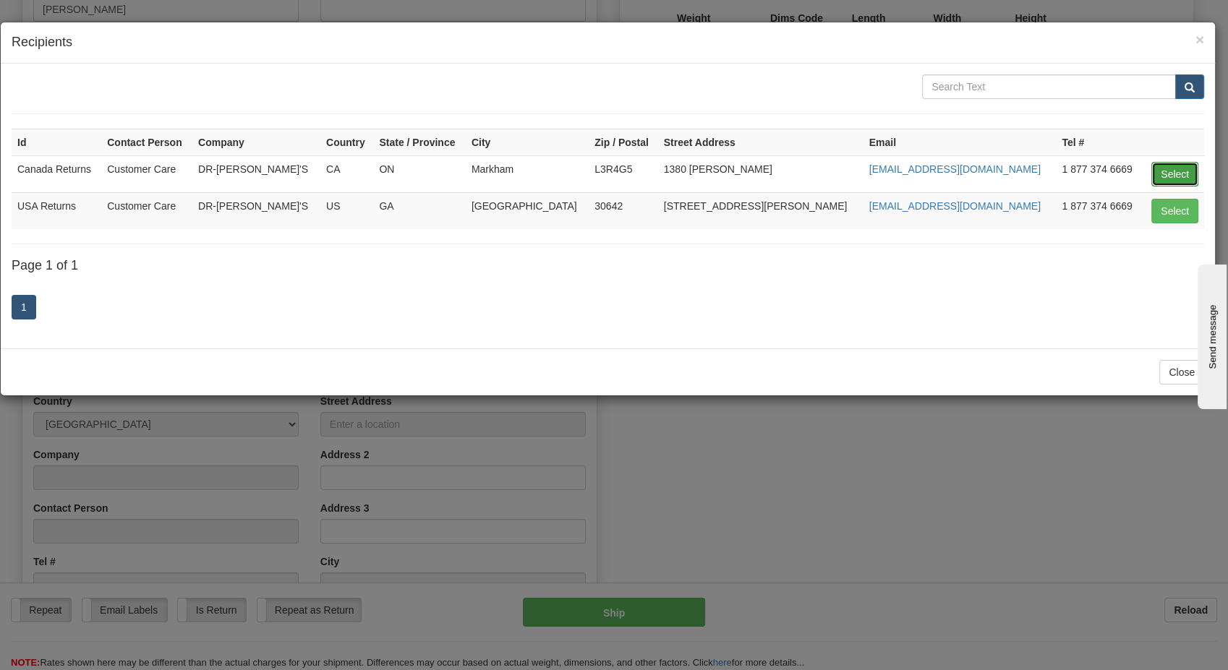
drag, startPoint x: 1173, startPoint y: 169, endPoint x: 1143, endPoint y: 178, distance: 30.9
click at [1173, 170] on button "Select" at bounding box center [1174, 174] width 47 height 25
type input "Canada Returns"
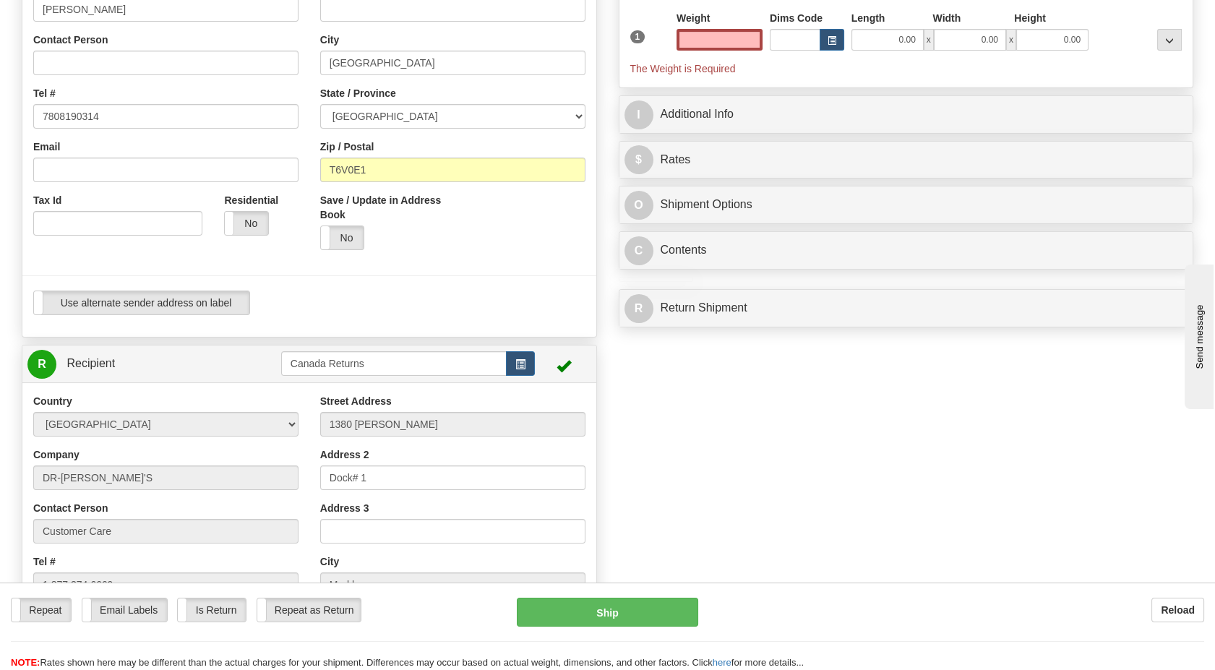
type input "0.00"
click at [467, 271] on div at bounding box center [310, 276] width 596 height 30
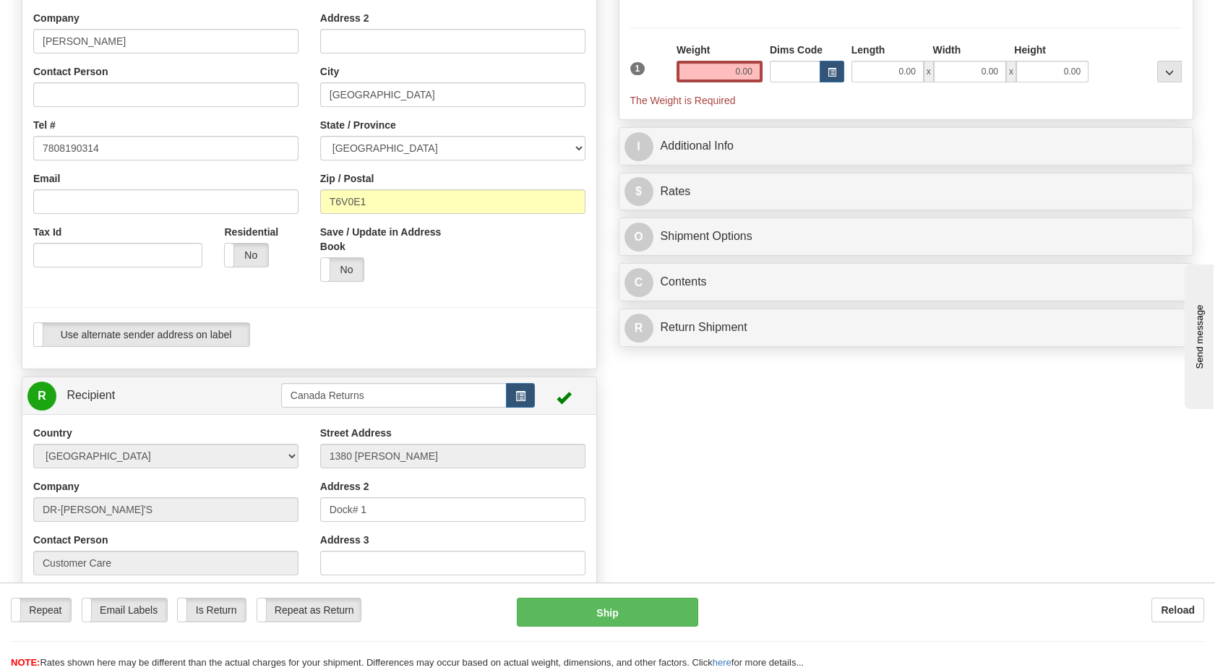
scroll to position [161, 0]
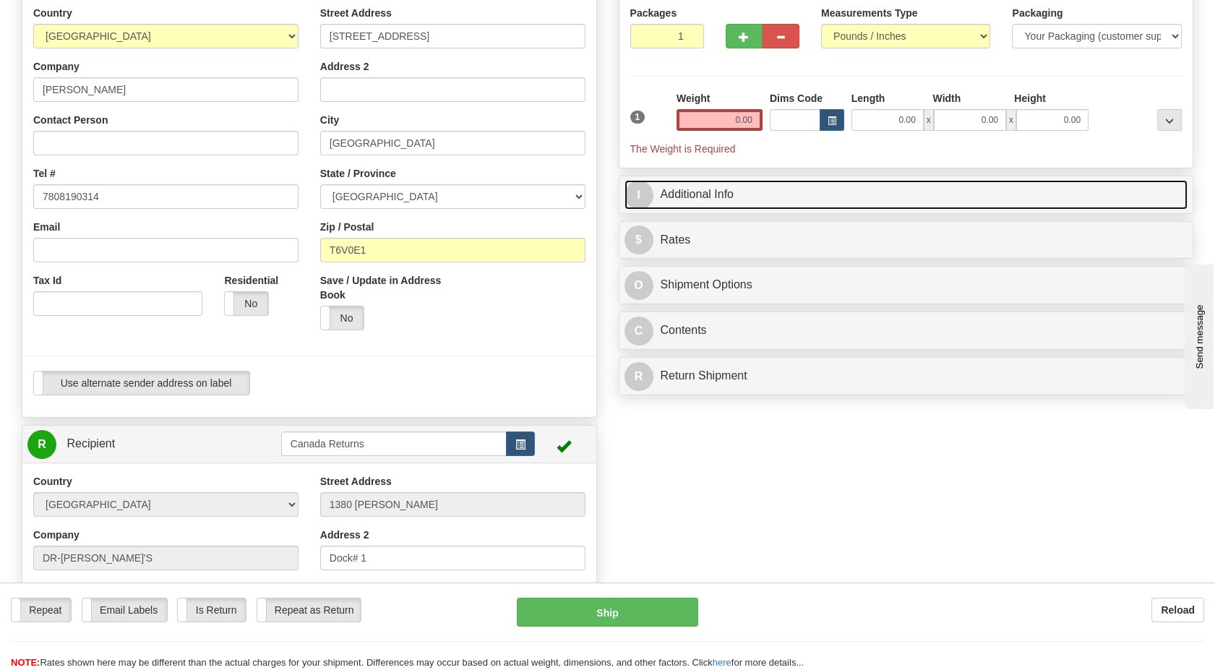
click at [671, 188] on link "I Additional Info" at bounding box center [907, 195] width 564 height 30
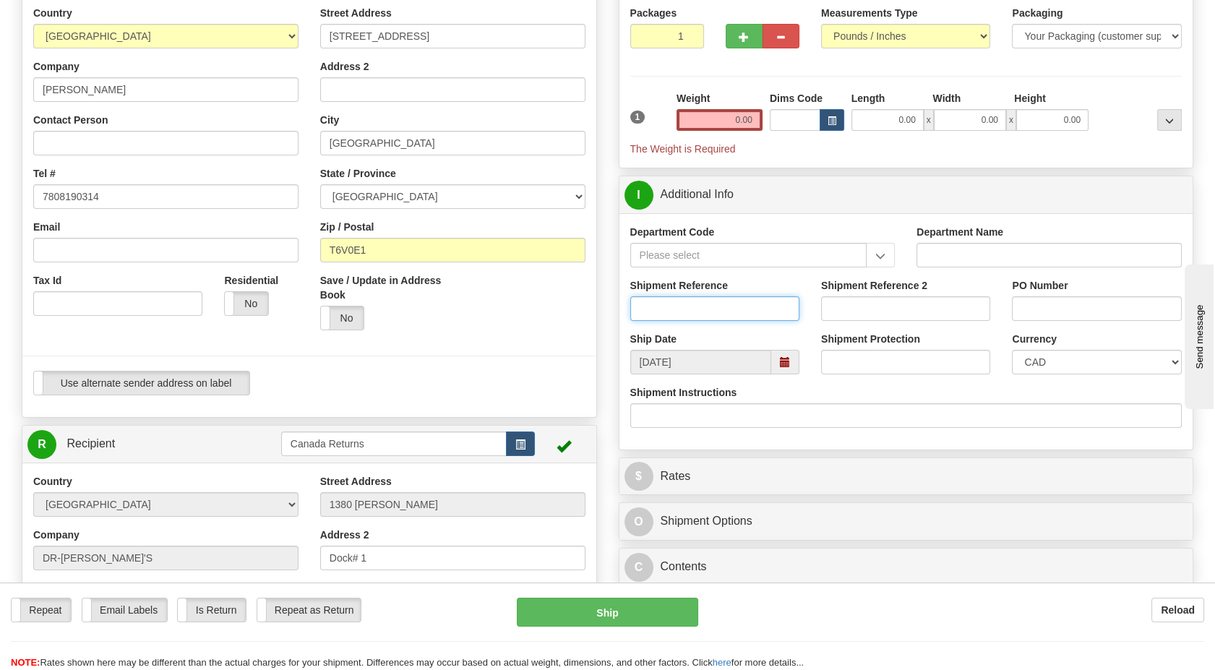
click at [666, 312] on input "Shipment Reference" at bounding box center [714, 308] width 169 height 25
paste input "1207300"
type input "1207300"
click at [593, 336] on div "Save / Update in Address Book Yes No" at bounding box center [452, 307] width 287 height 68
click at [790, 366] on span at bounding box center [785, 362] width 10 height 10
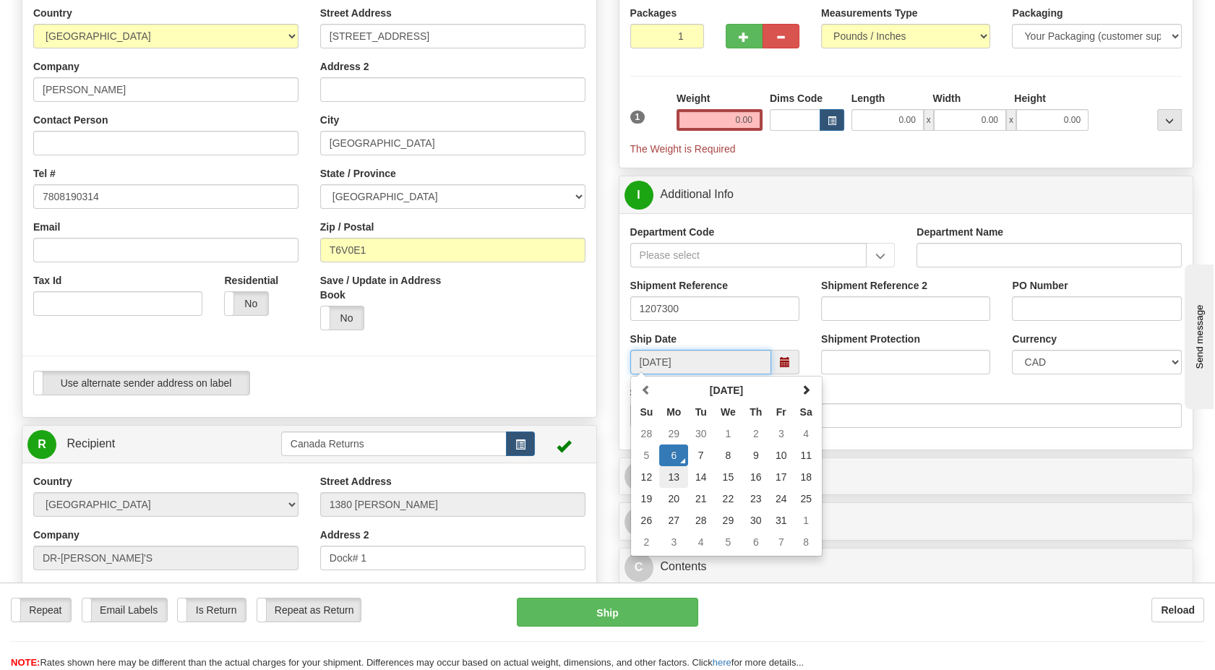
click at [677, 474] on td "13" at bounding box center [673, 477] width 29 height 22
type input "10/13/2025"
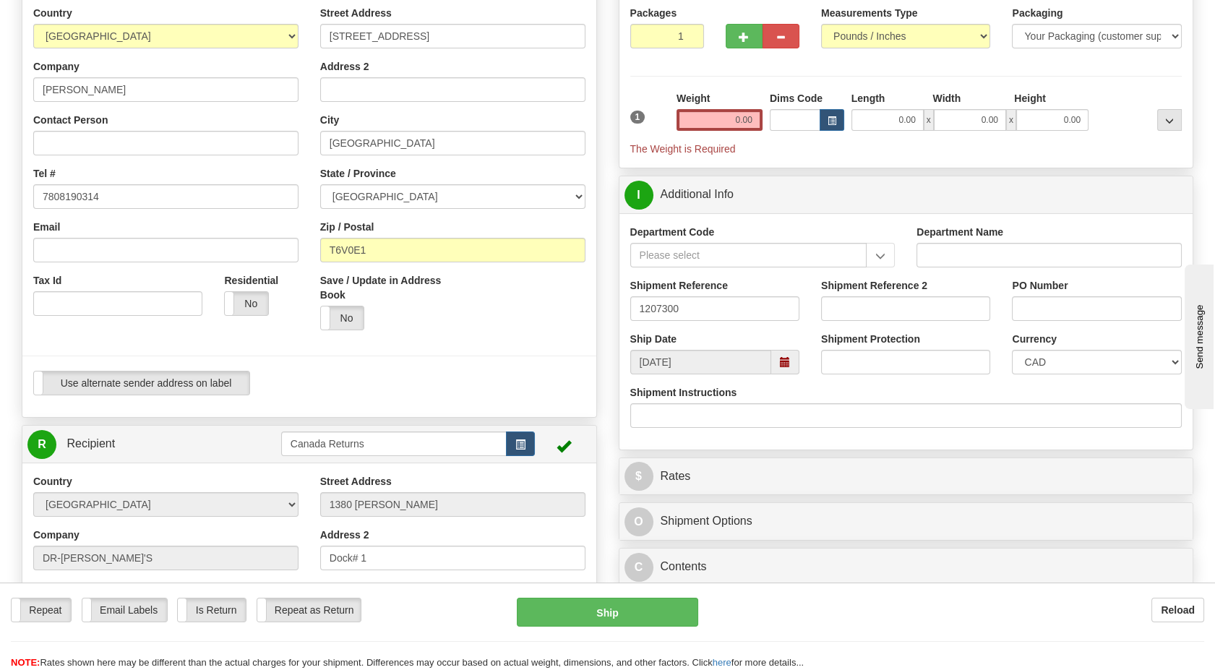
click at [572, 371] on div "Use alternate sender address on label Use alternate sender address on label" at bounding box center [309, 383] width 552 height 25
click at [544, 341] on div at bounding box center [310, 356] width 596 height 30
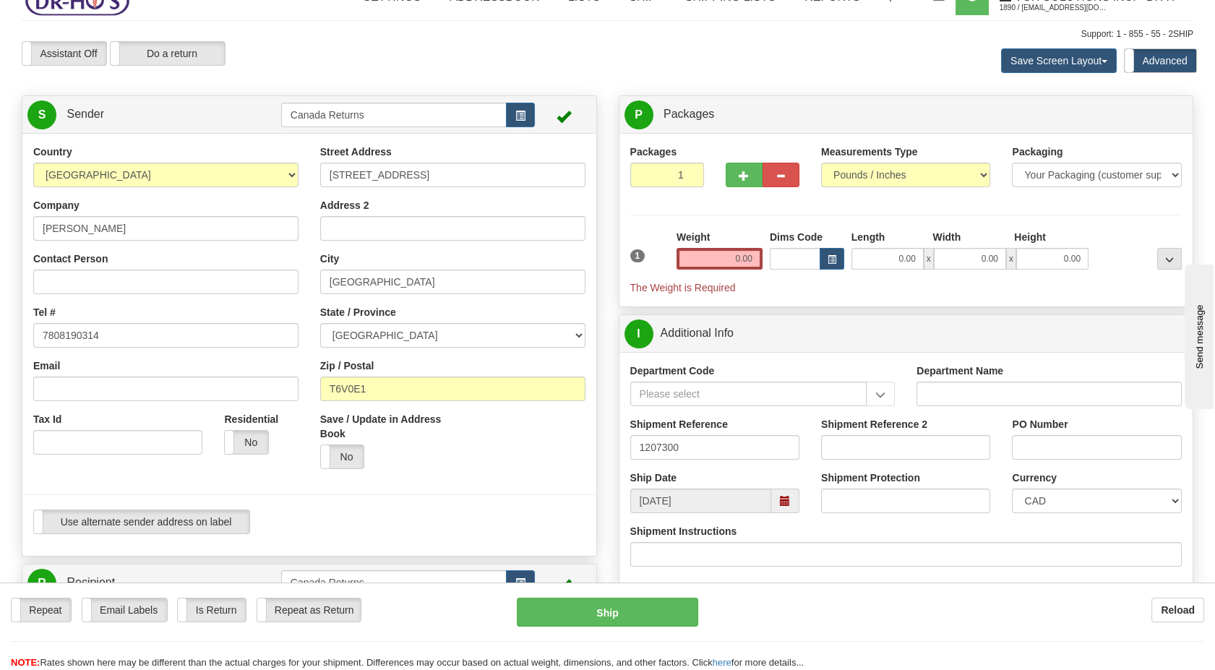
scroll to position [0, 0]
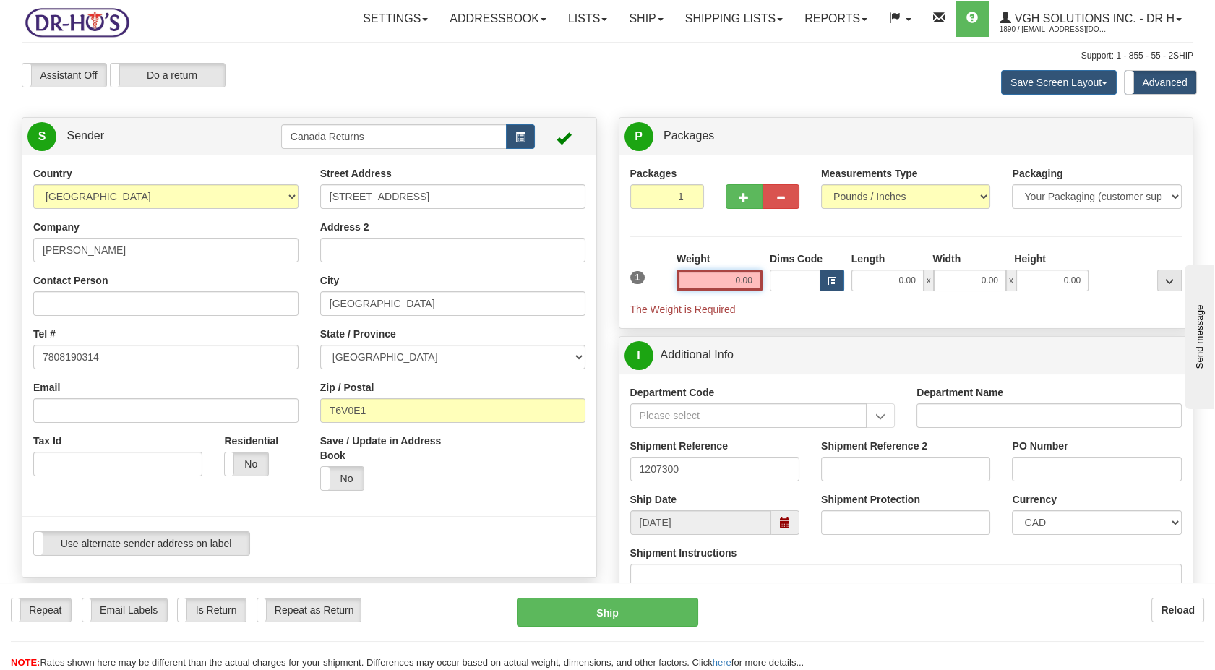
click at [711, 270] on input "0.00" at bounding box center [720, 281] width 86 height 22
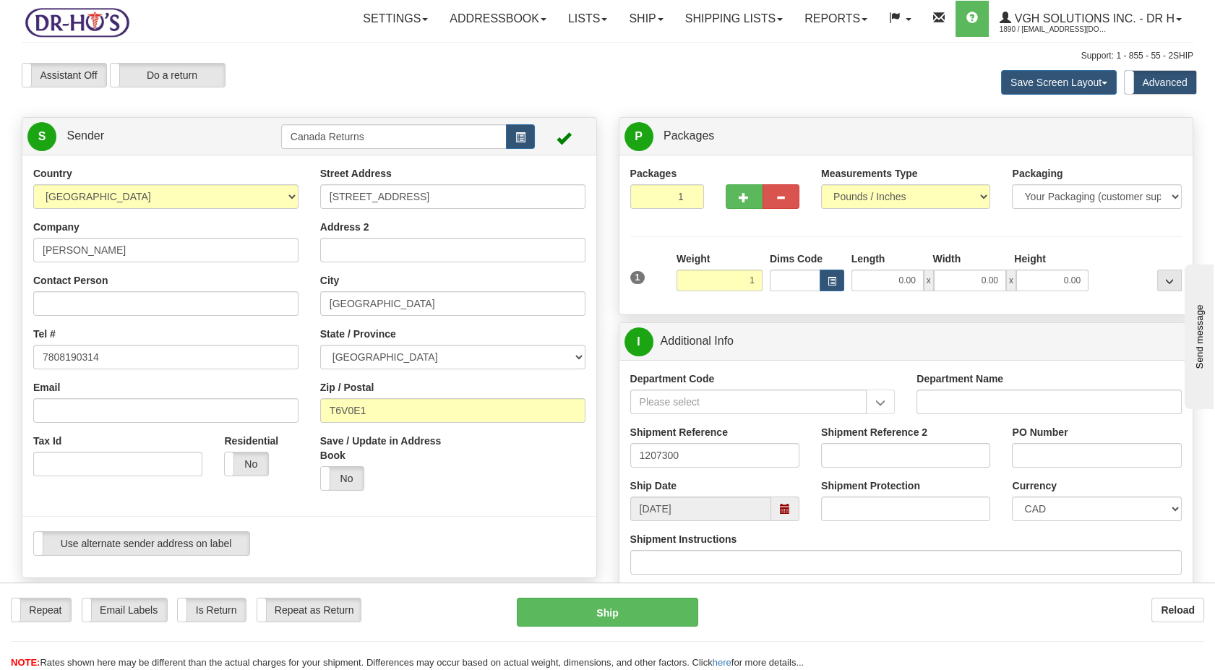
type input "1.00"
click at [658, 252] on div "1" at bounding box center [650, 268] width 46 height 33
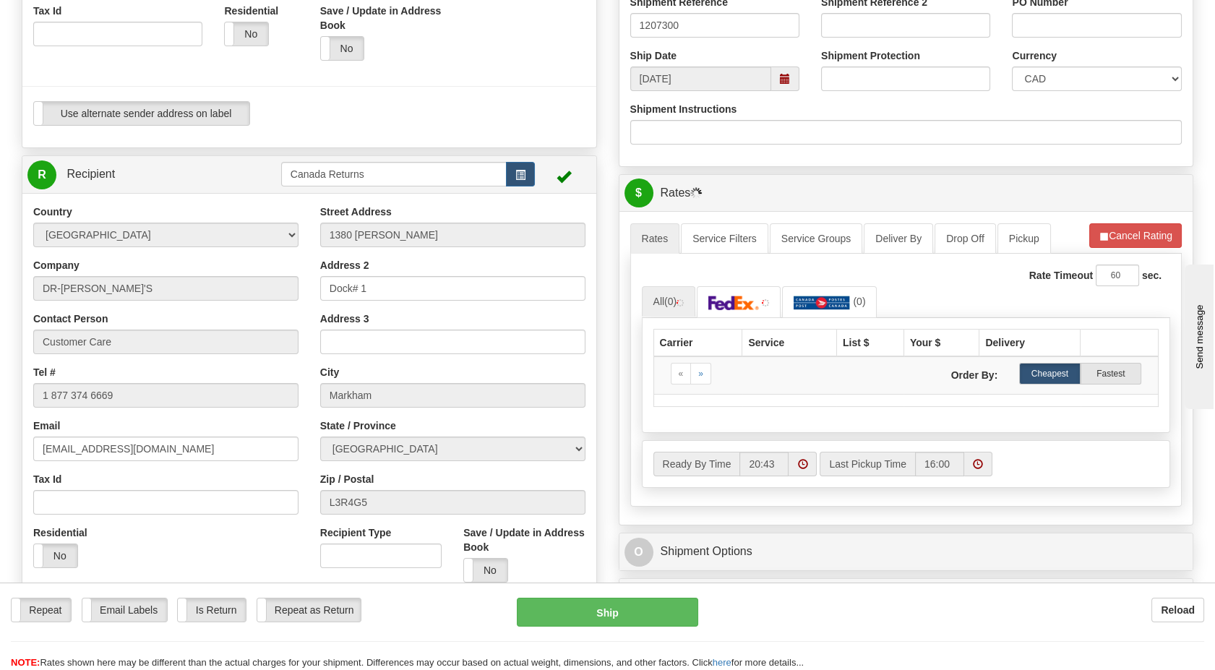
scroll to position [401, 0]
